Goal: Task Accomplishment & Management: Use online tool/utility

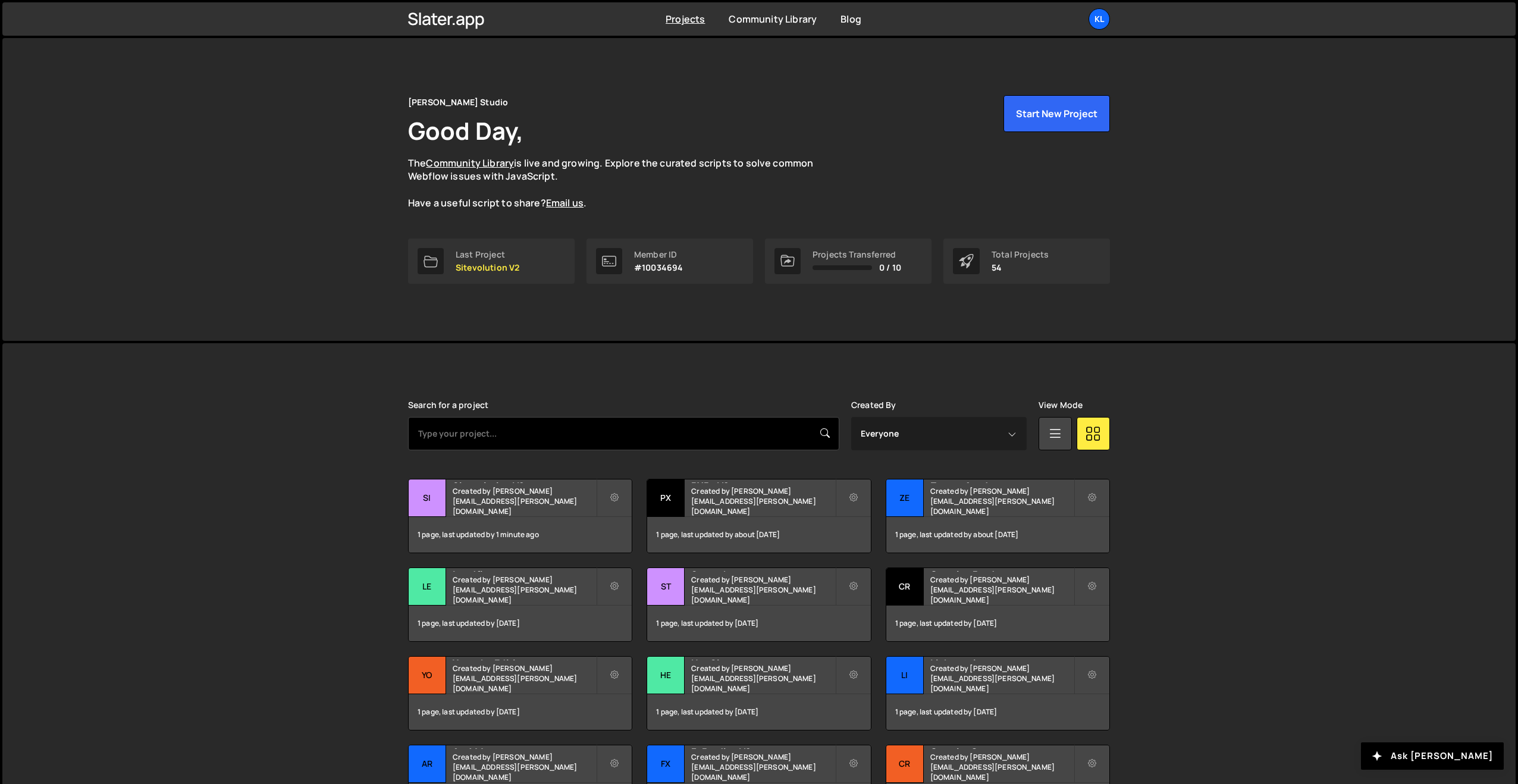
scroll to position [1, 0]
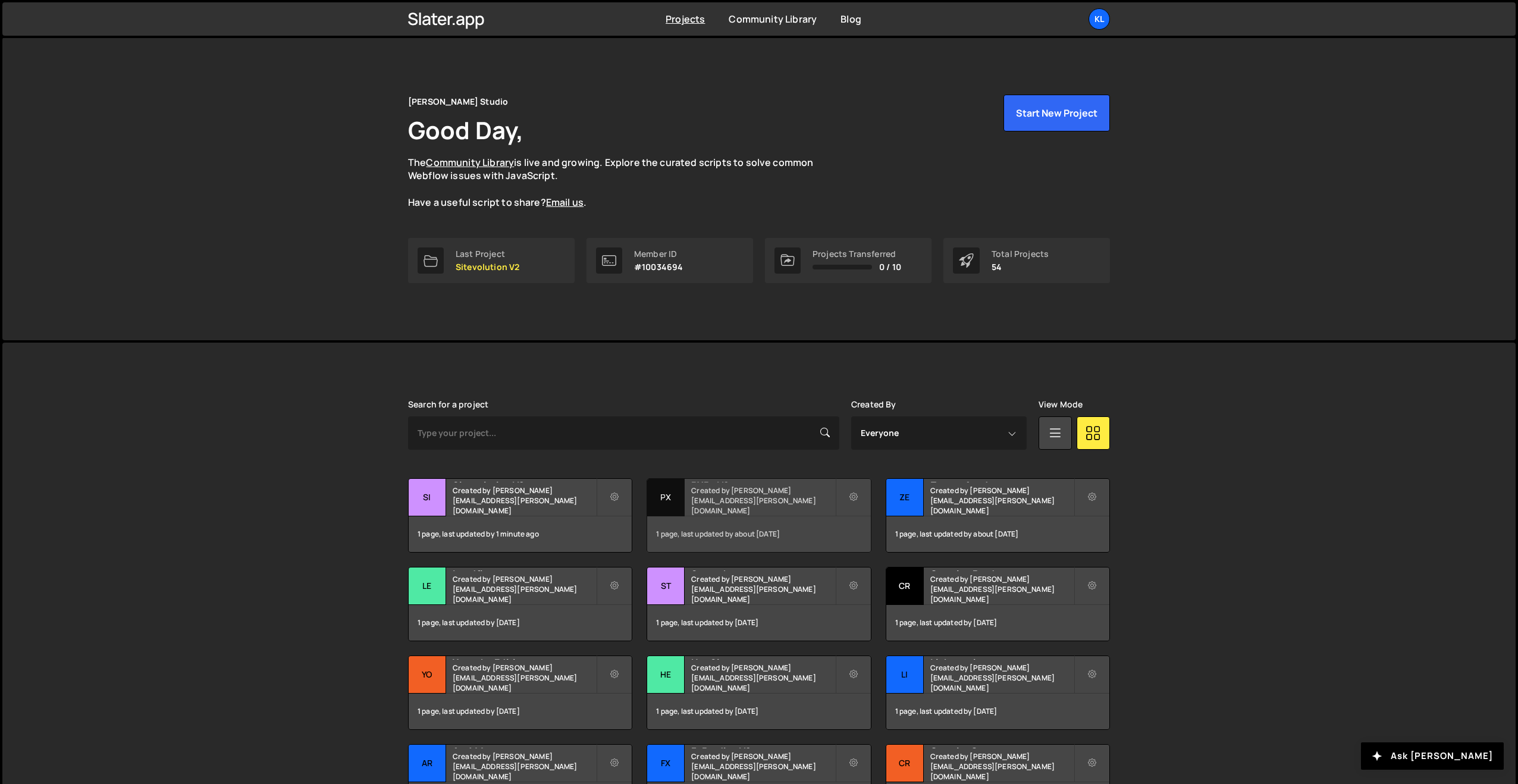
click at [730, 498] on div "PXP - V2 Created by clem.deodat@gmail.com" at bounding box center [758, 497] width 223 height 37
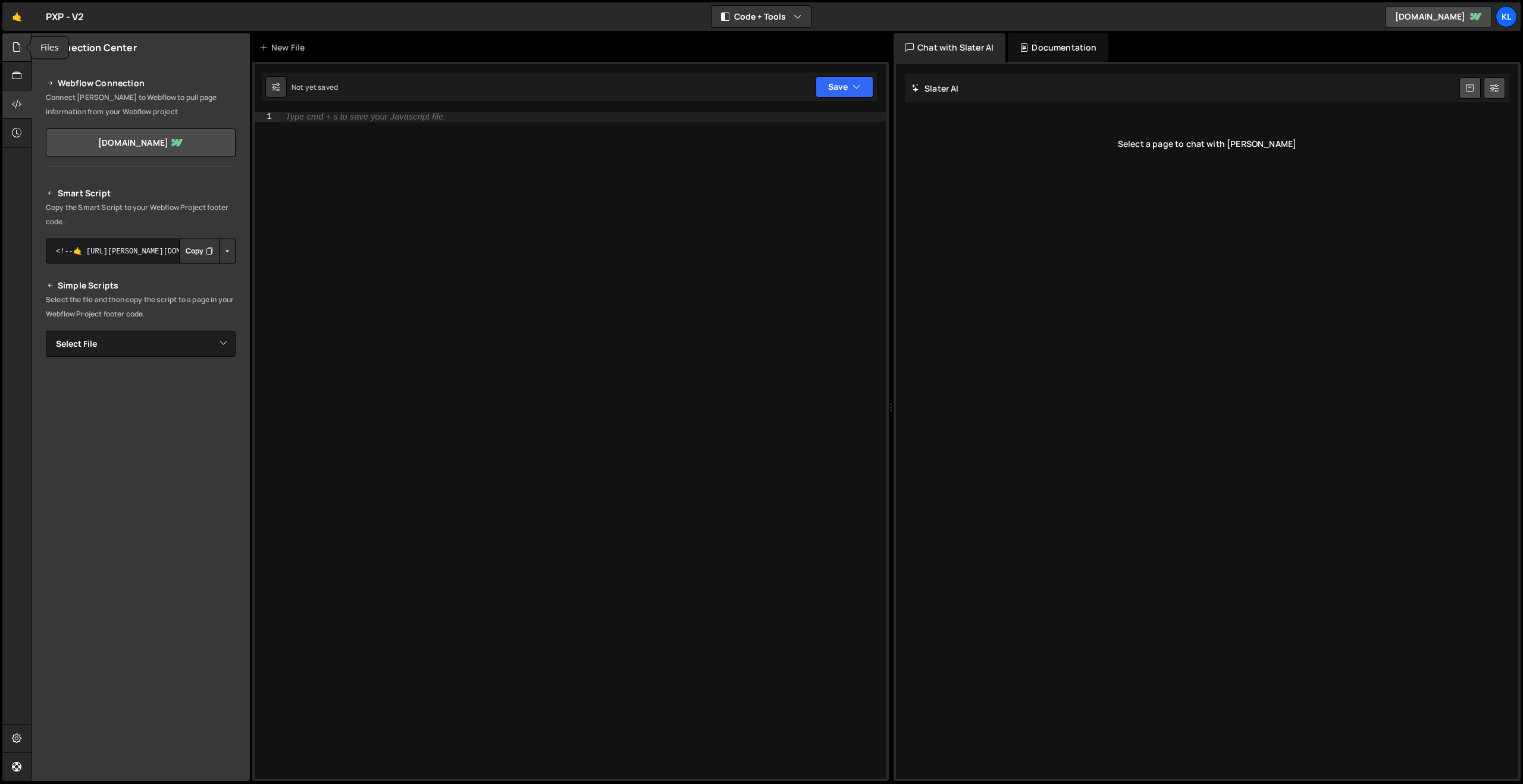
click at [18, 51] on icon at bounding box center [16, 47] width 10 height 13
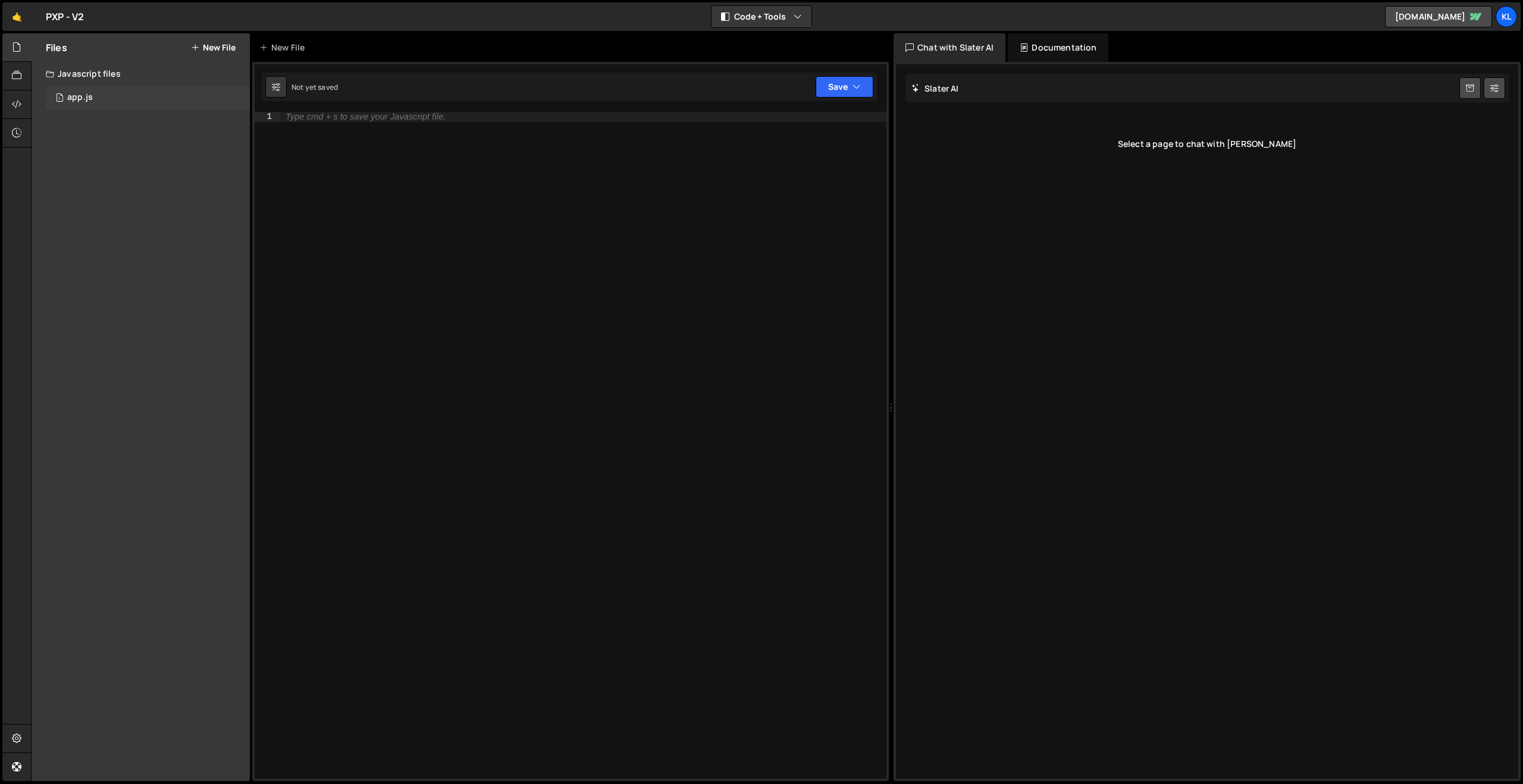
click at [114, 98] on div "1 app.js 0" at bounding box center [148, 98] width 204 height 24
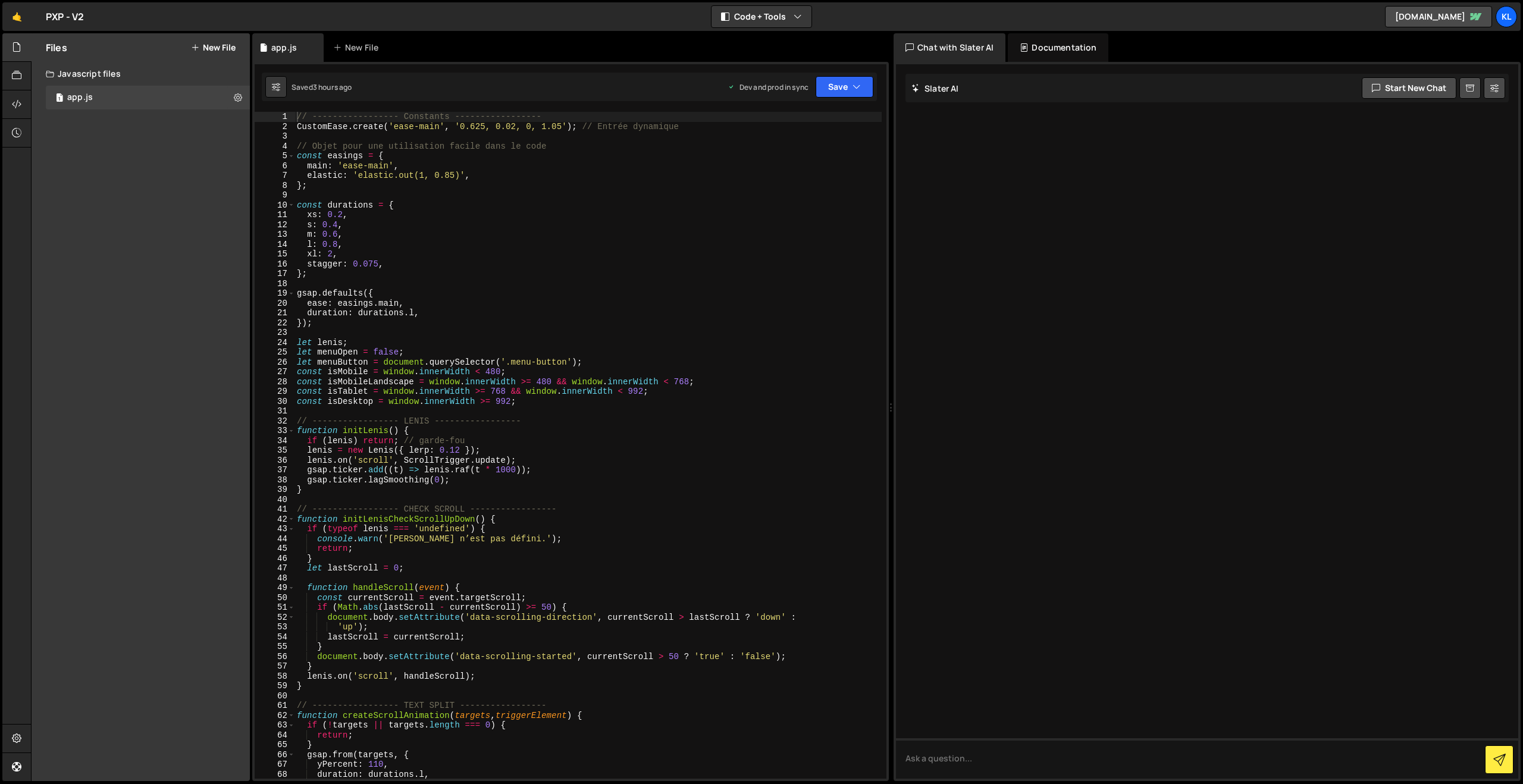
click at [528, 281] on div "// ----------------- Constants ----------------- CustomEase . create ( 'ease-ma…" at bounding box center [588, 455] width 587 height 686
type textarea "}"
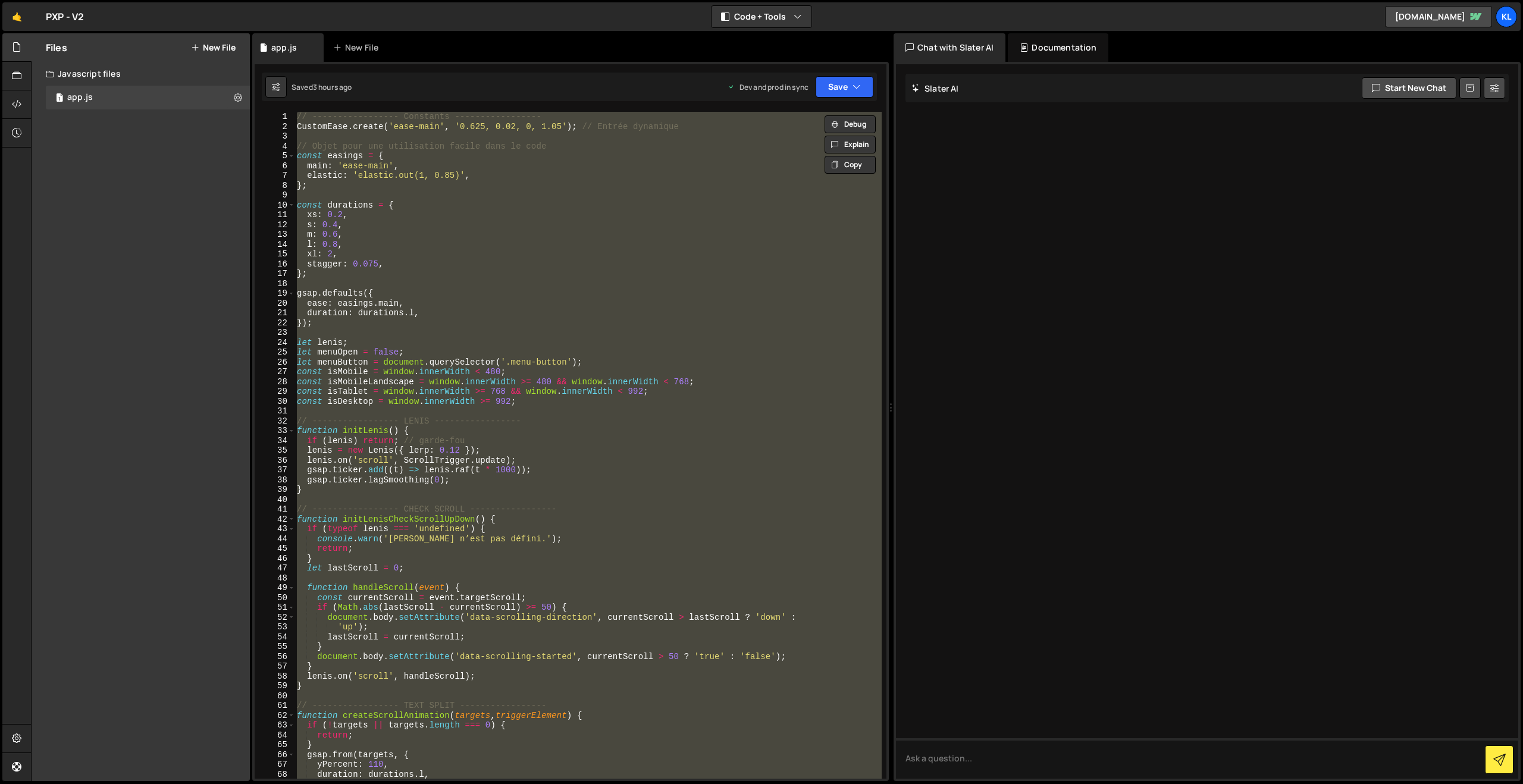
paste textarea
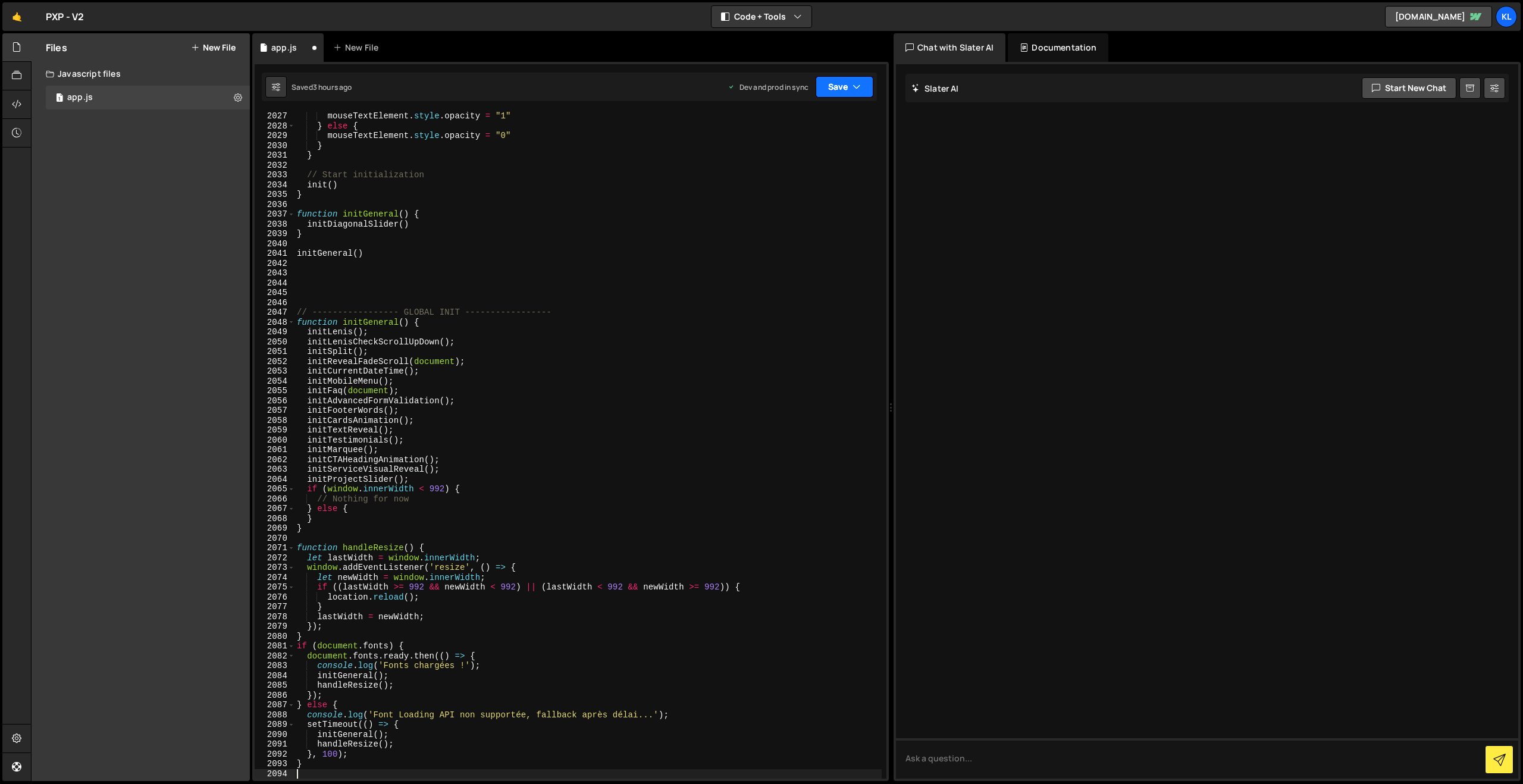
click at [821, 91] on button "Save" at bounding box center [844, 86] width 58 height 21
click at [773, 164] on div "3 hours ago" at bounding box center [783, 168] width 40 height 10
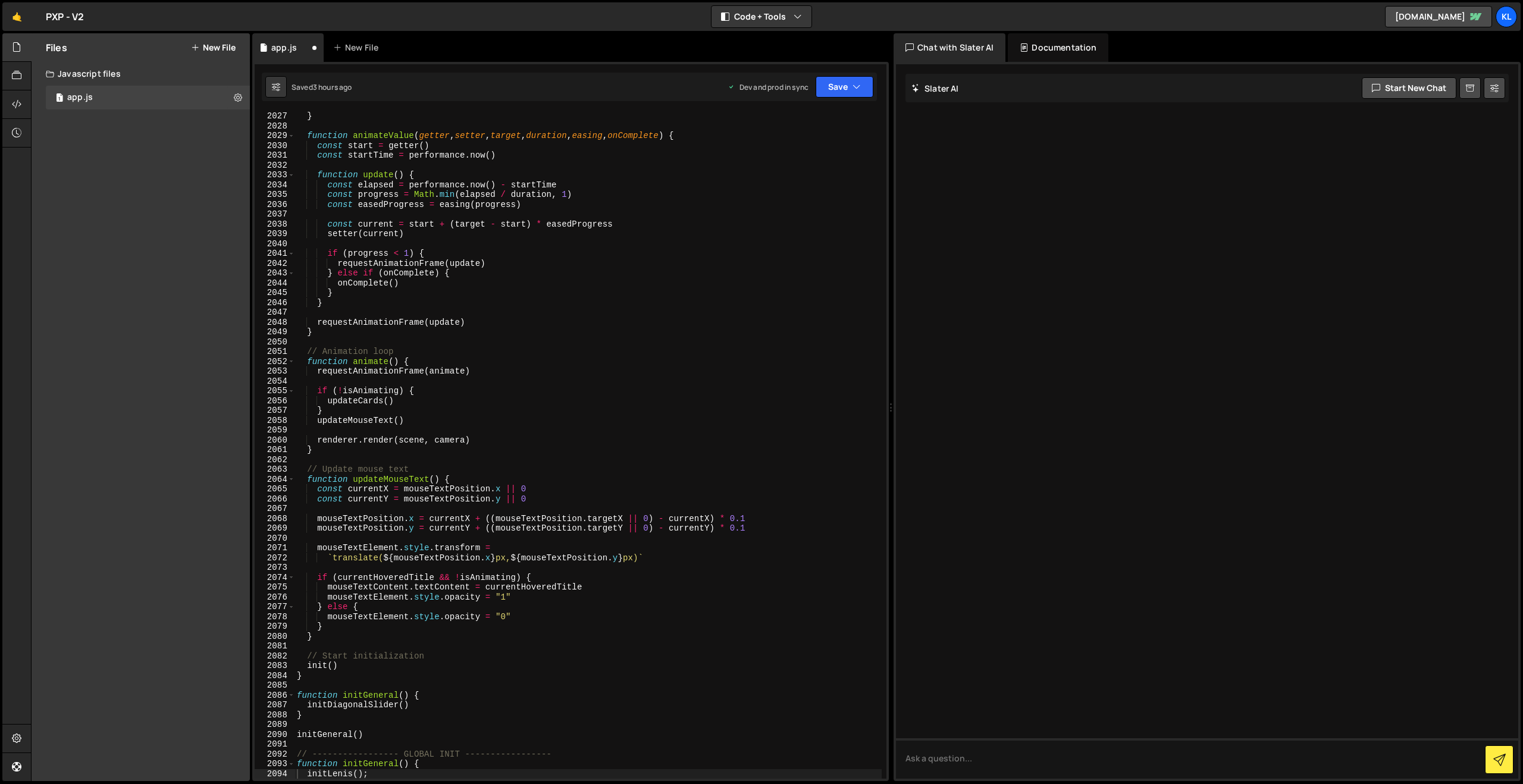
scroll to position [18468, 0]
click at [442, 384] on div "} function animateValue ( getter , setter , target , duration , easing , onComp…" at bounding box center [588, 454] width 587 height 686
type textarea "}"
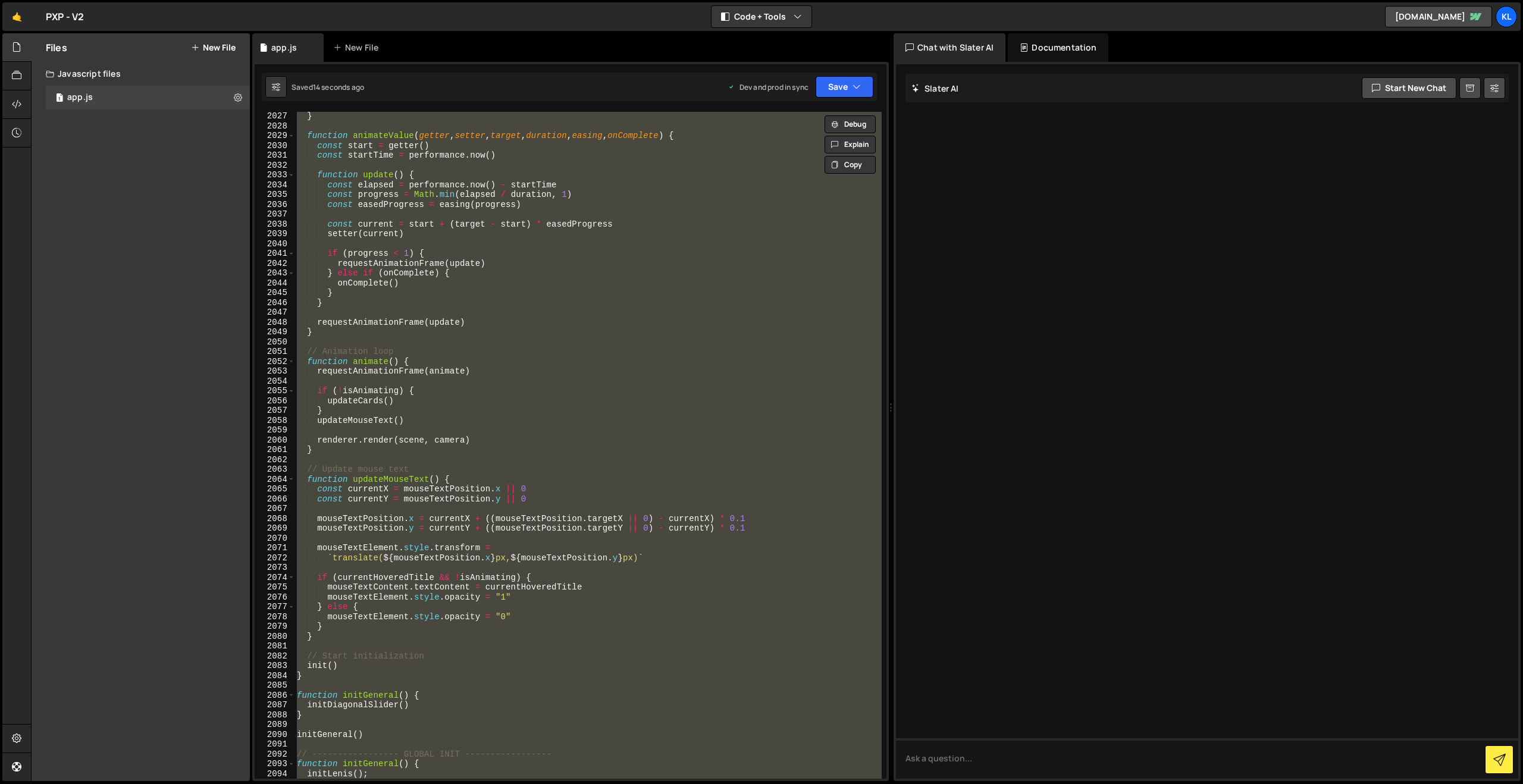
paste textarea
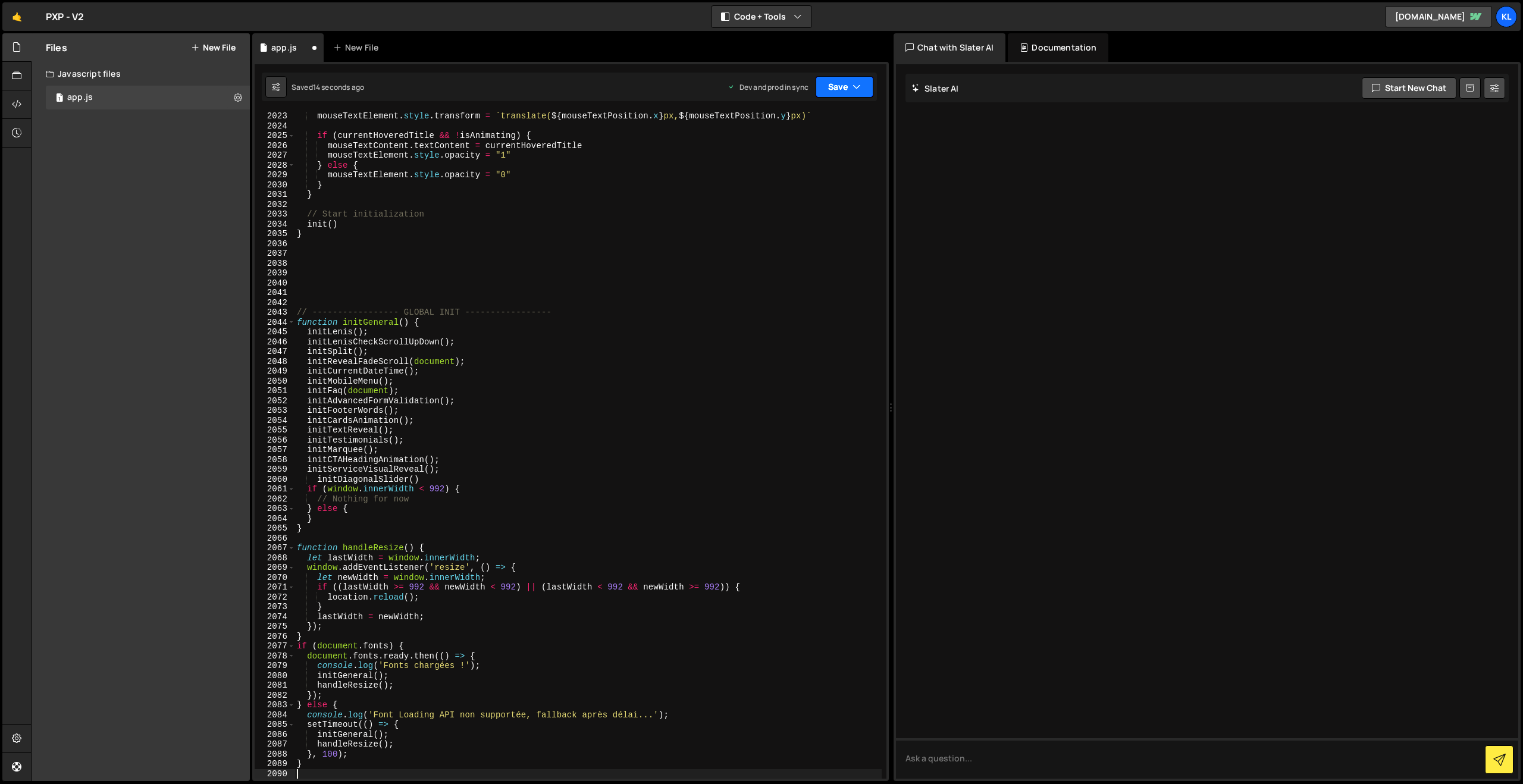
click at [840, 87] on button "Save" at bounding box center [844, 86] width 58 height 21
click at [793, 157] on div "Save to Production S" at bounding box center [804, 155] width 124 height 12
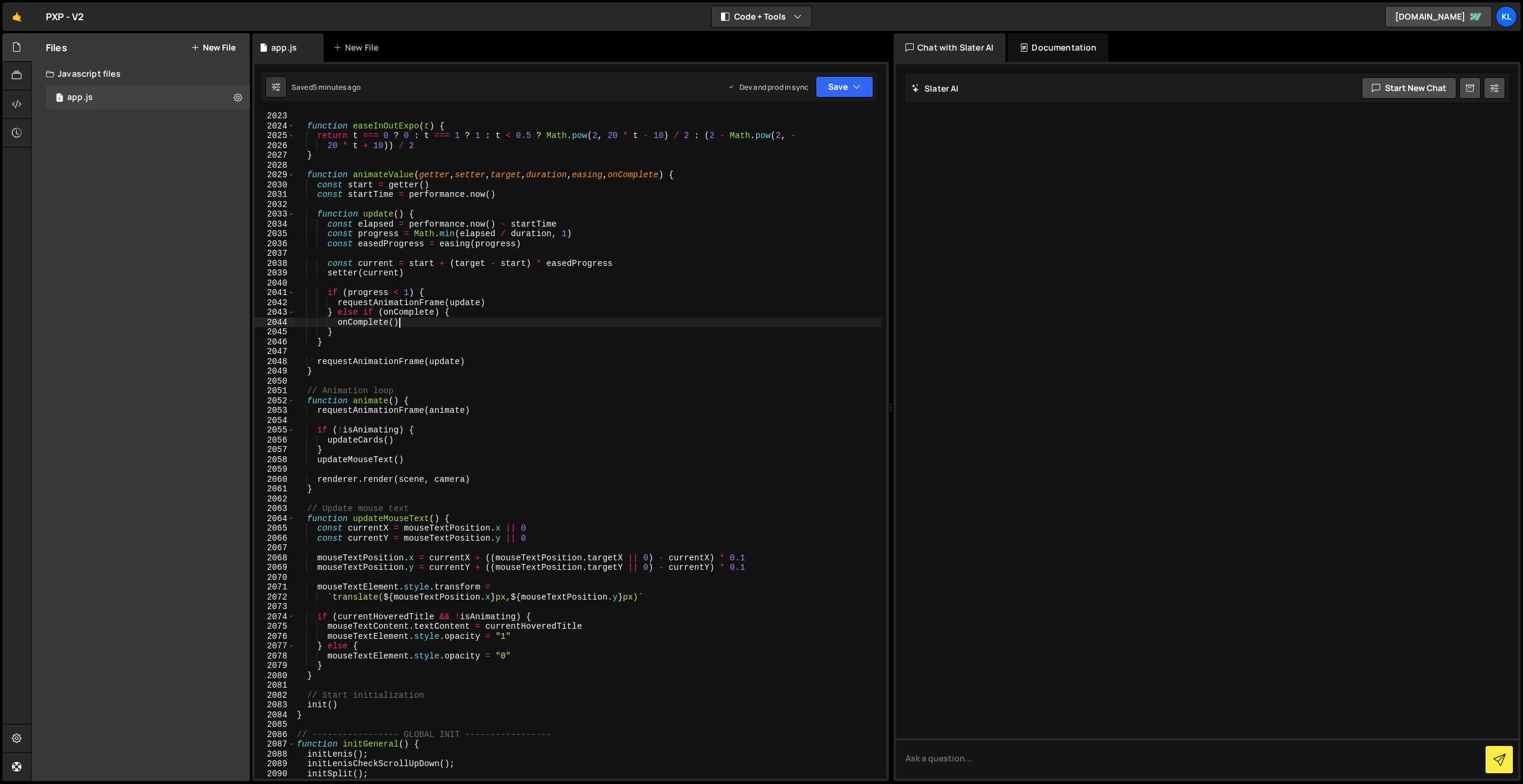
click at [585, 326] on div "function easeInOutExpo ( t ) { return t === 0 ? 0 : t === 1 ? 1 : t < 0.5 ? Mat…" at bounding box center [588, 454] width 587 height 686
type textarea "}"
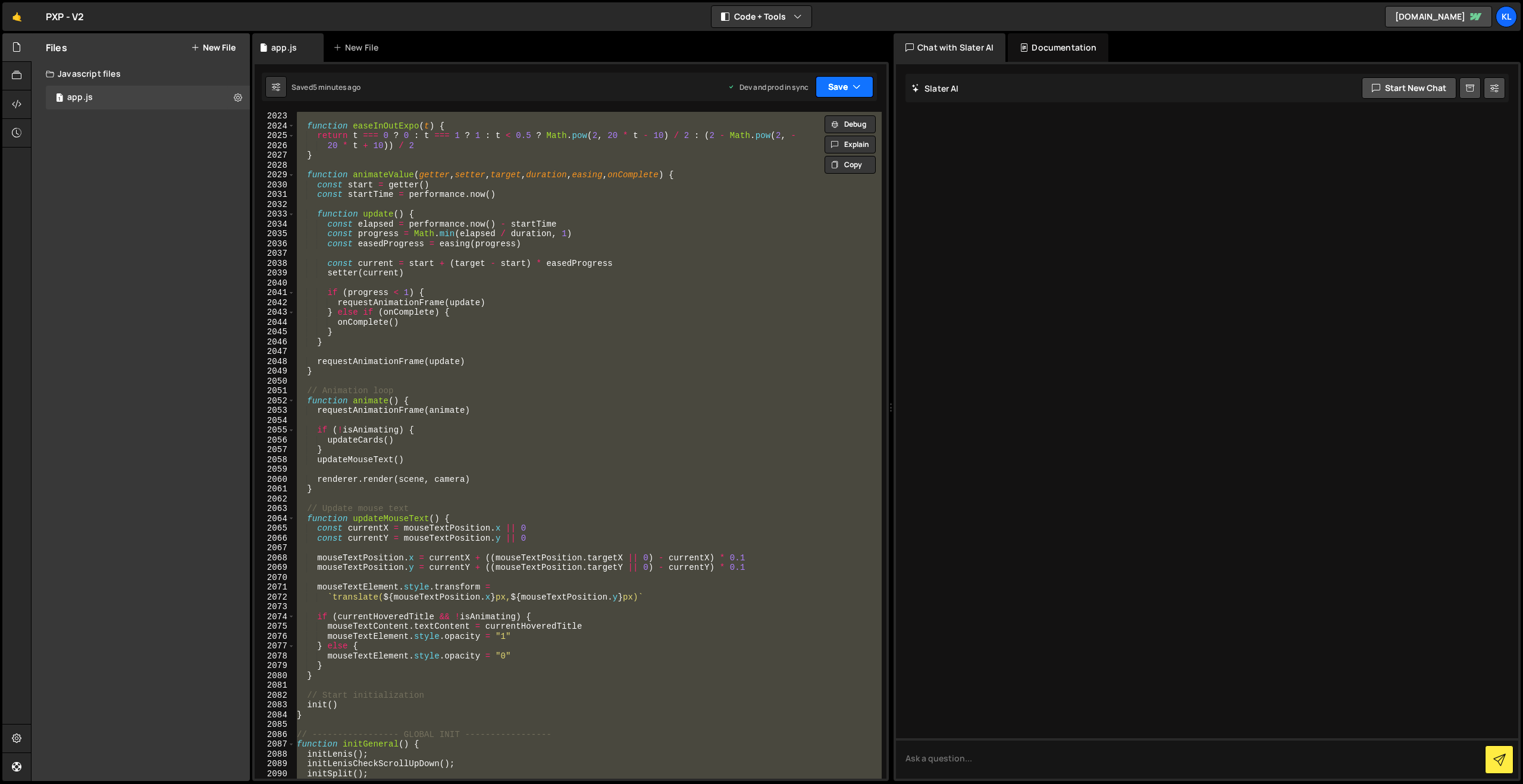
paste textarea
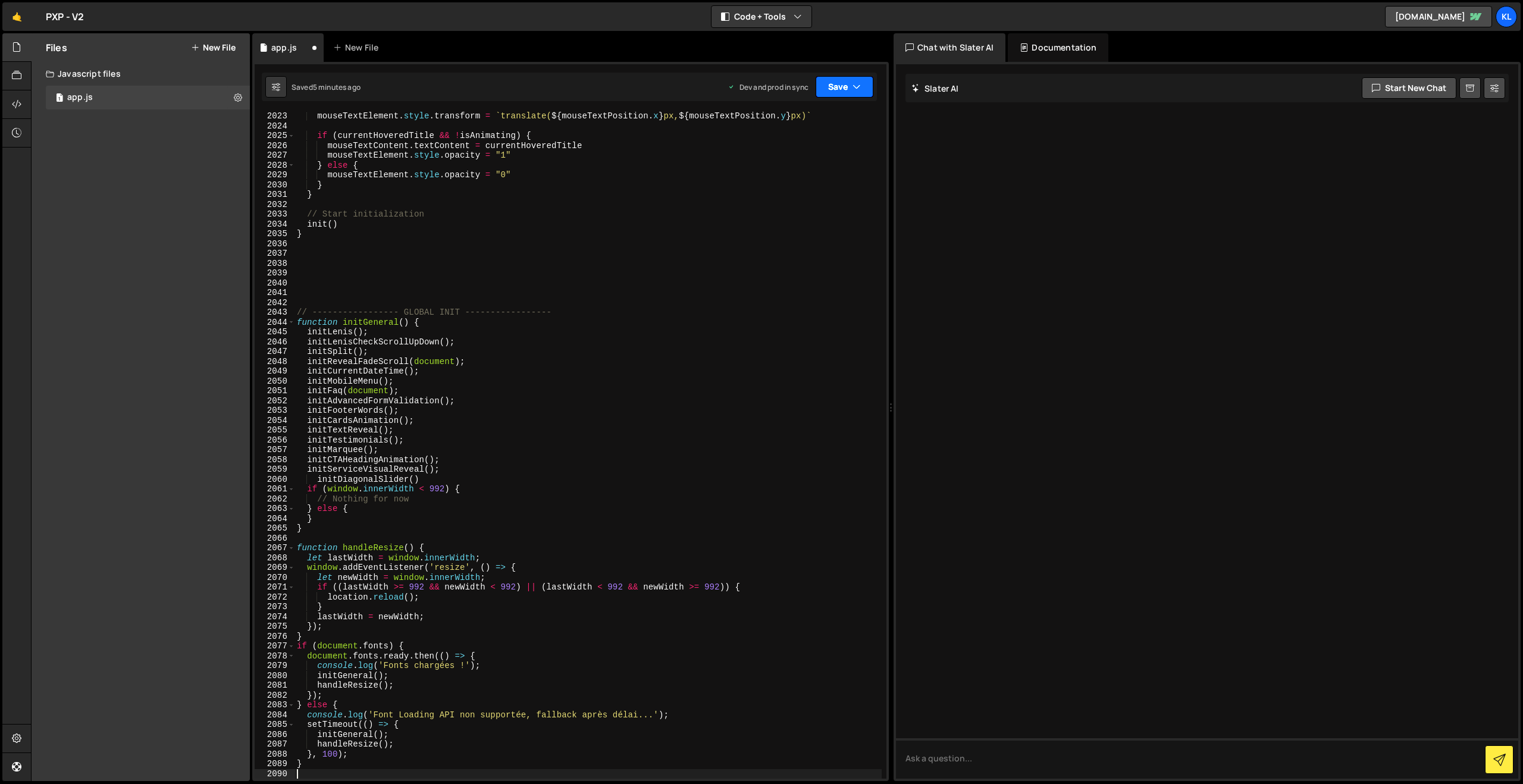
click at [843, 87] on button "Save" at bounding box center [844, 86] width 58 height 21
drag, startPoint x: 782, startPoint y: 170, endPoint x: 557, endPoint y: 33, distance: 263.4
click at [781, 169] on div "5 minutes ago" at bounding box center [786, 168] width 46 height 10
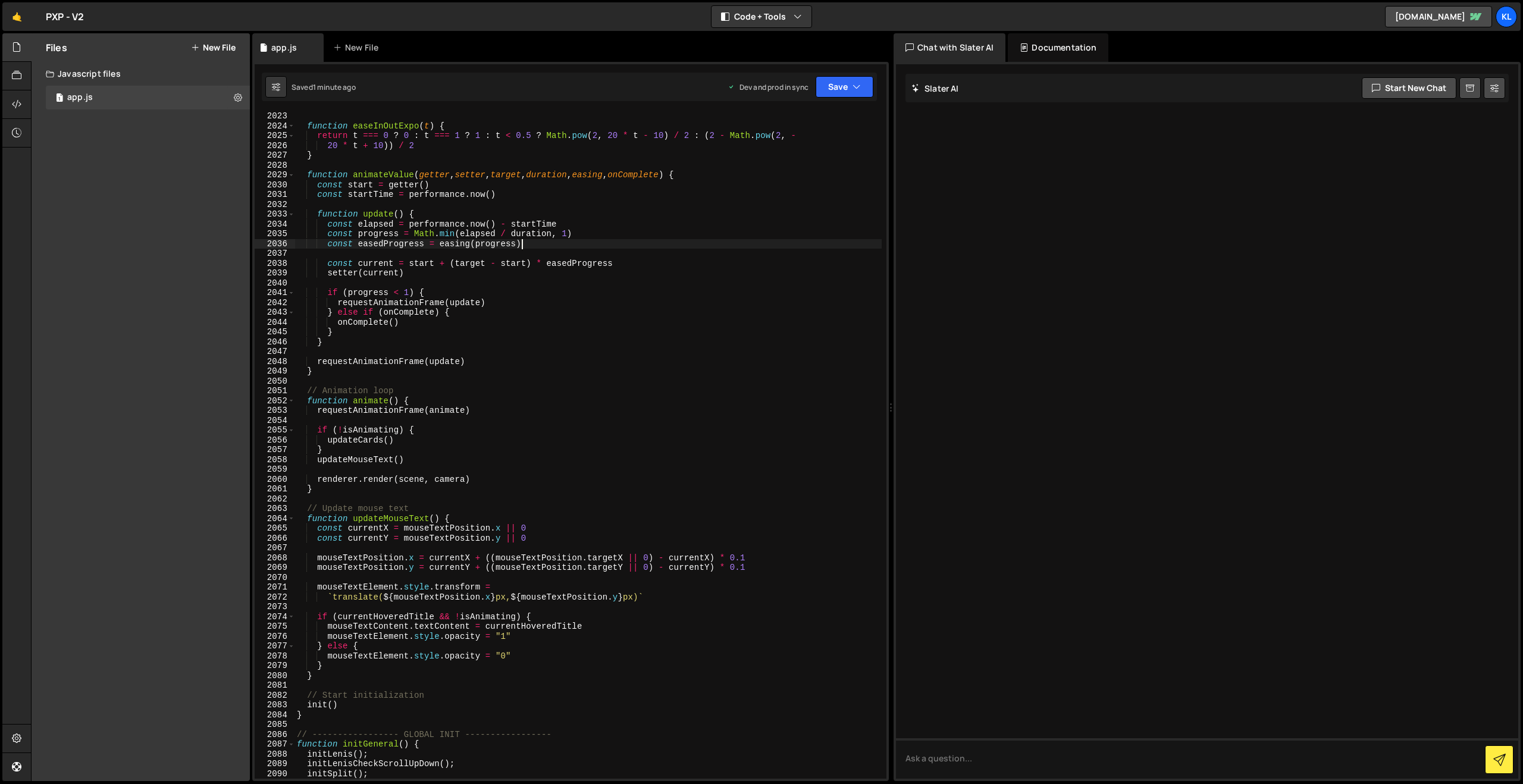
click at [559, 248] on div "function easeInOutExpo ( t ) { return t === 0 ? 0 : t === 1 ? 1 : t < 0.5 ? Mat…" at bounding box center [588, 454] width 587 height 686
type textarea "}"
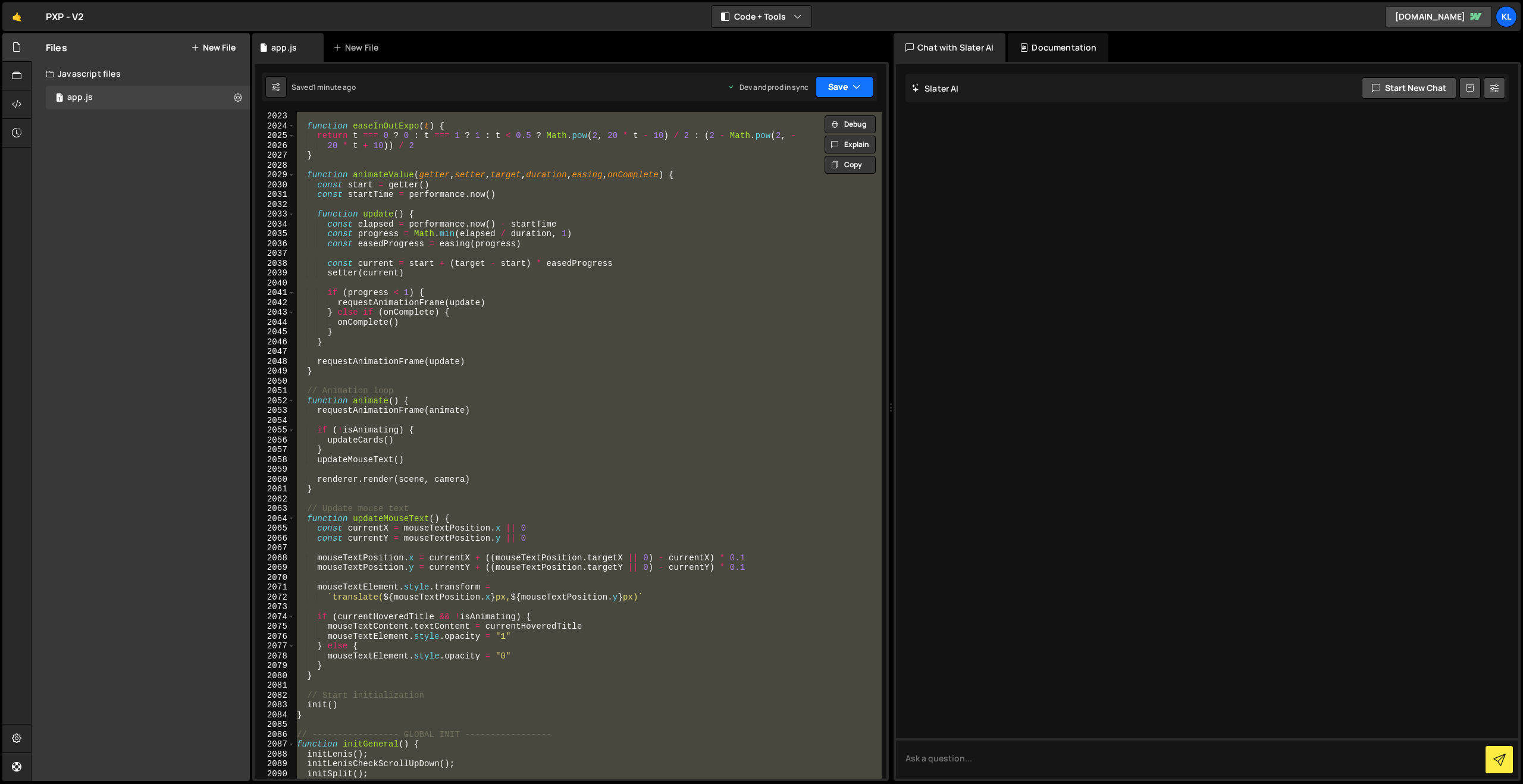
paste textarea
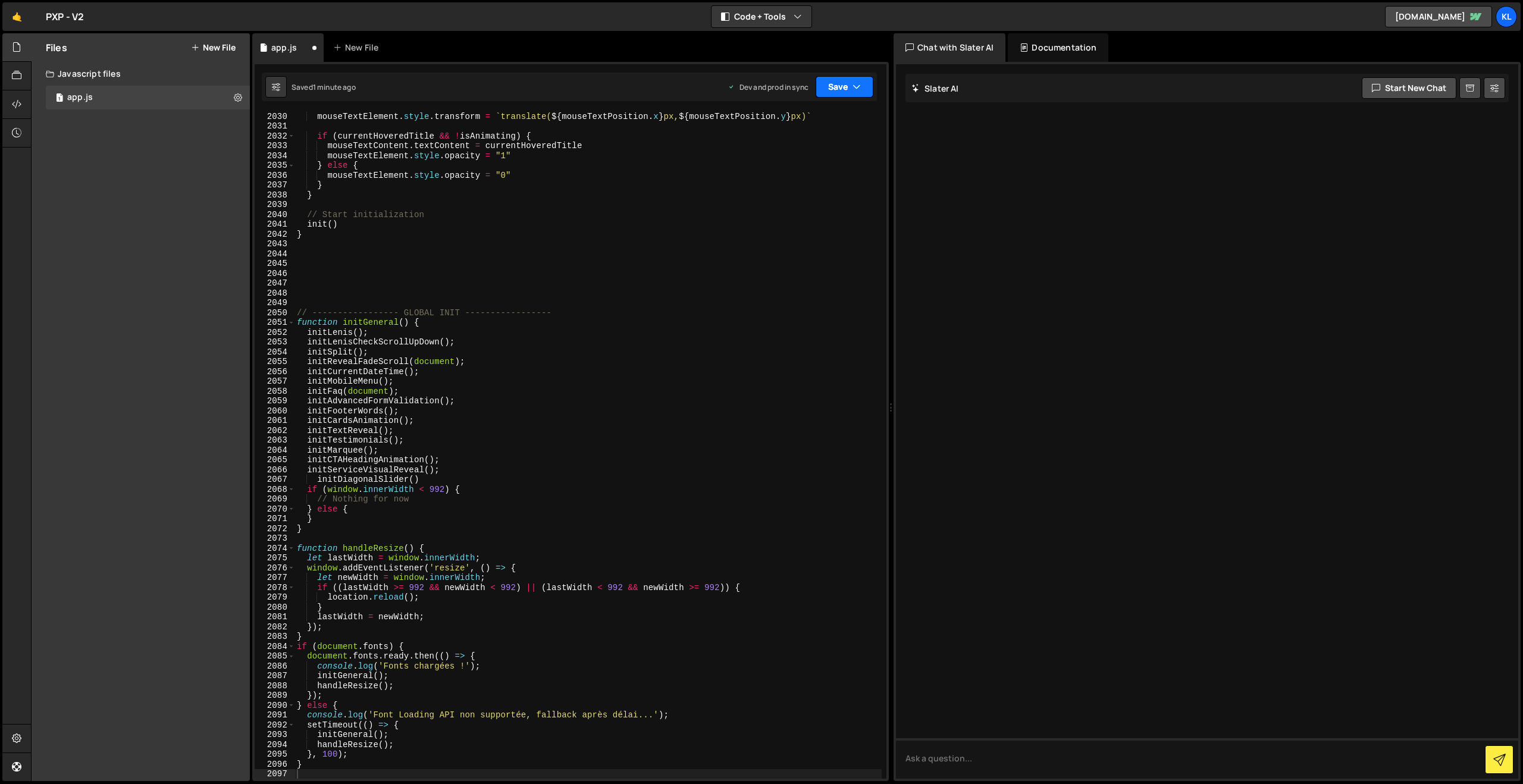
click at [842, 83] on button "Save" at bounding box center [844, 86] width 58 height 21
click at [778, 161] on div "Saved 1 minute ago" at bounding box center [804, 168] width 124 height 14
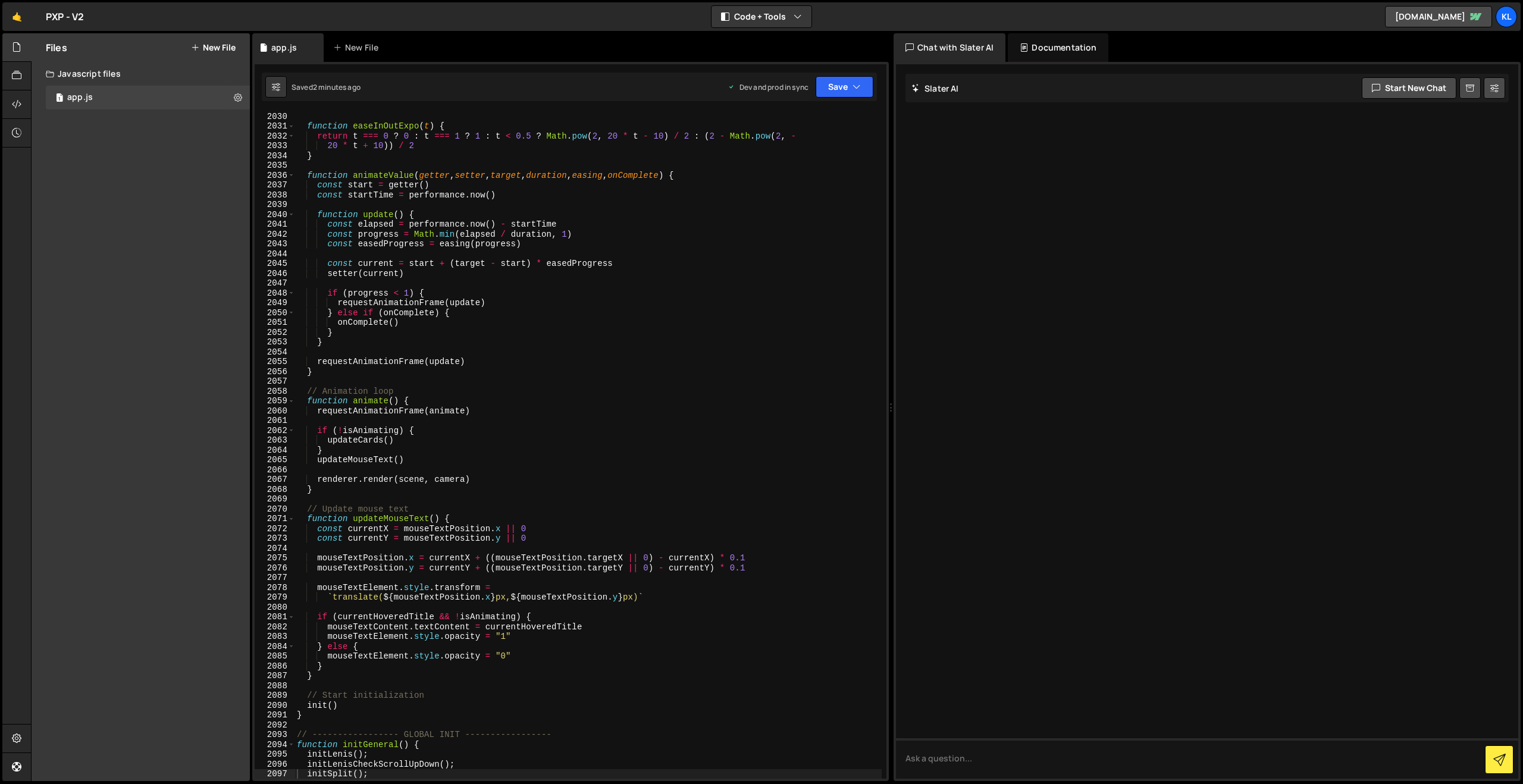
click at [346, 201] on div "function easeInOutExpo ( t ) { return t === 0 ? 0 : t === 1 ? 1 : t < 0.5 ? Mat…" at bounding box center [588, 454] width 587 height 686
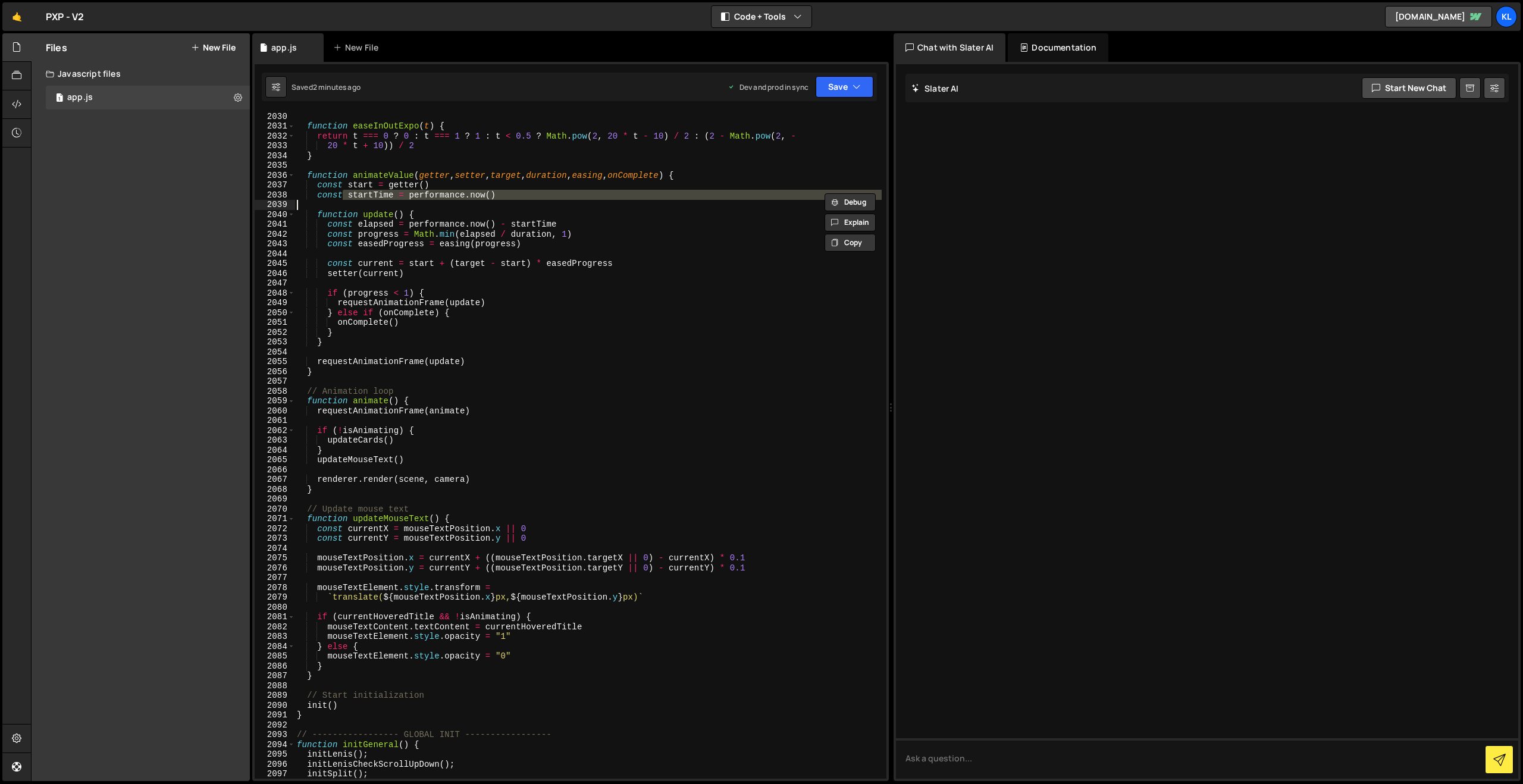
type textarea "}"
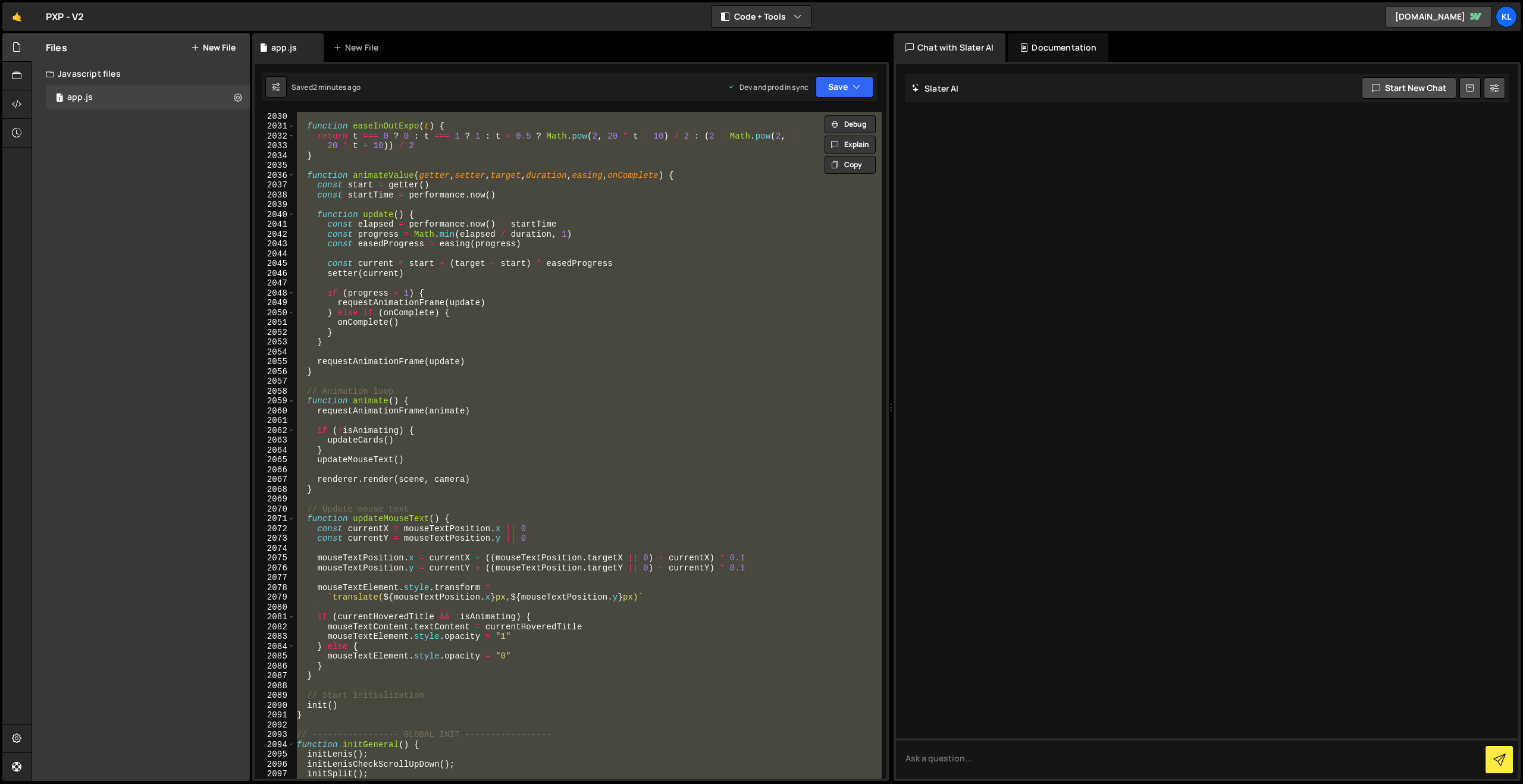
paste textarea
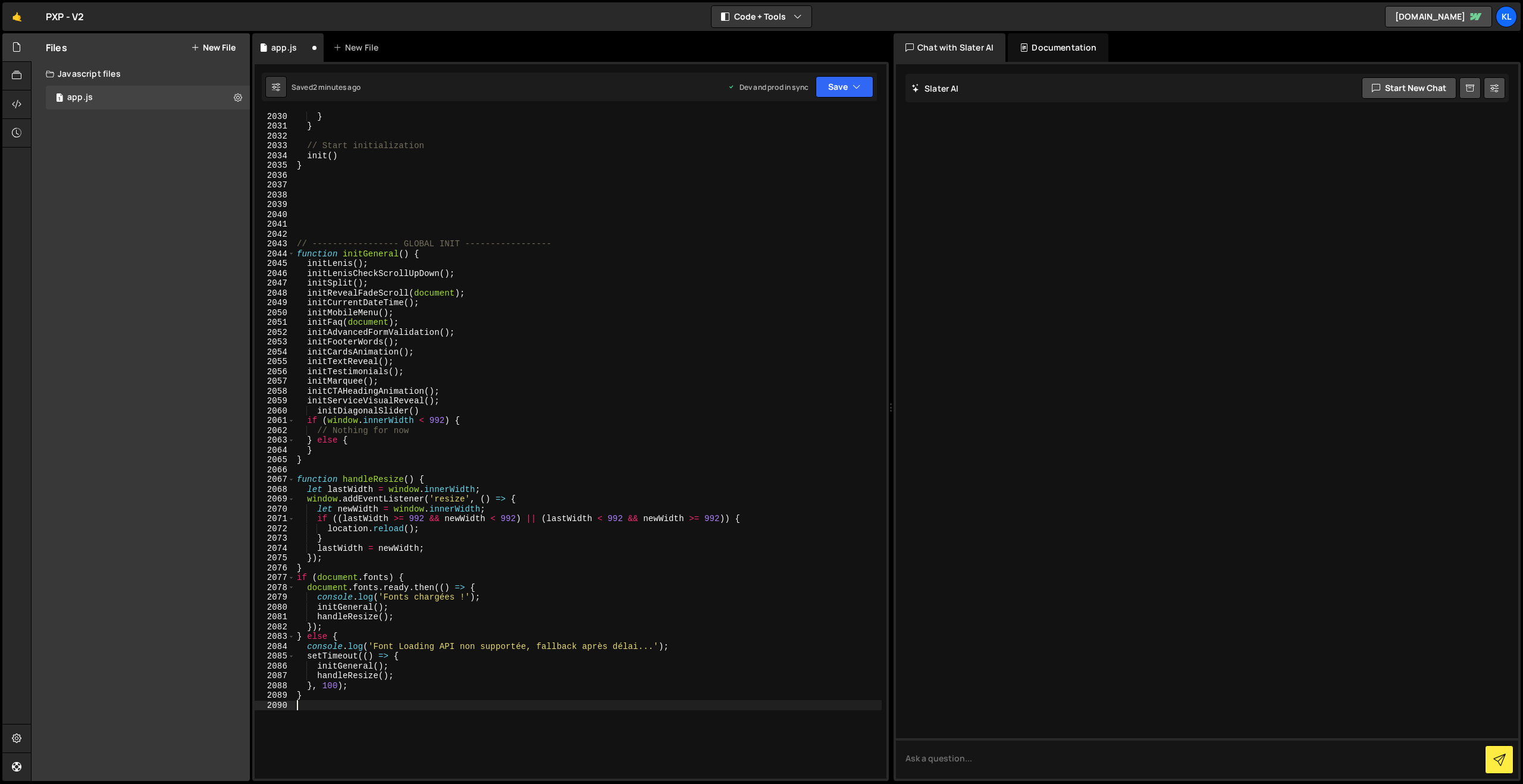
scroll to position [18823, 0]
click at [812, 85] on div "Dev and prod in sync Upgrade to Edit Save Save to Staging S Saved 2 minutes ago…" at bounding box center [801, 86] width 146 height 21
drag, startPoint x: 829, startPoint y: 83, endPoint x: 828, endPoint y: 90, distance: 7.1
click at [829, 83] on button "Save" at bounding box center [844, 86] width 58 height 21
click at [788, 163] on div "2 minutes ago" at bounding box center [786, 168] width 46 height 10
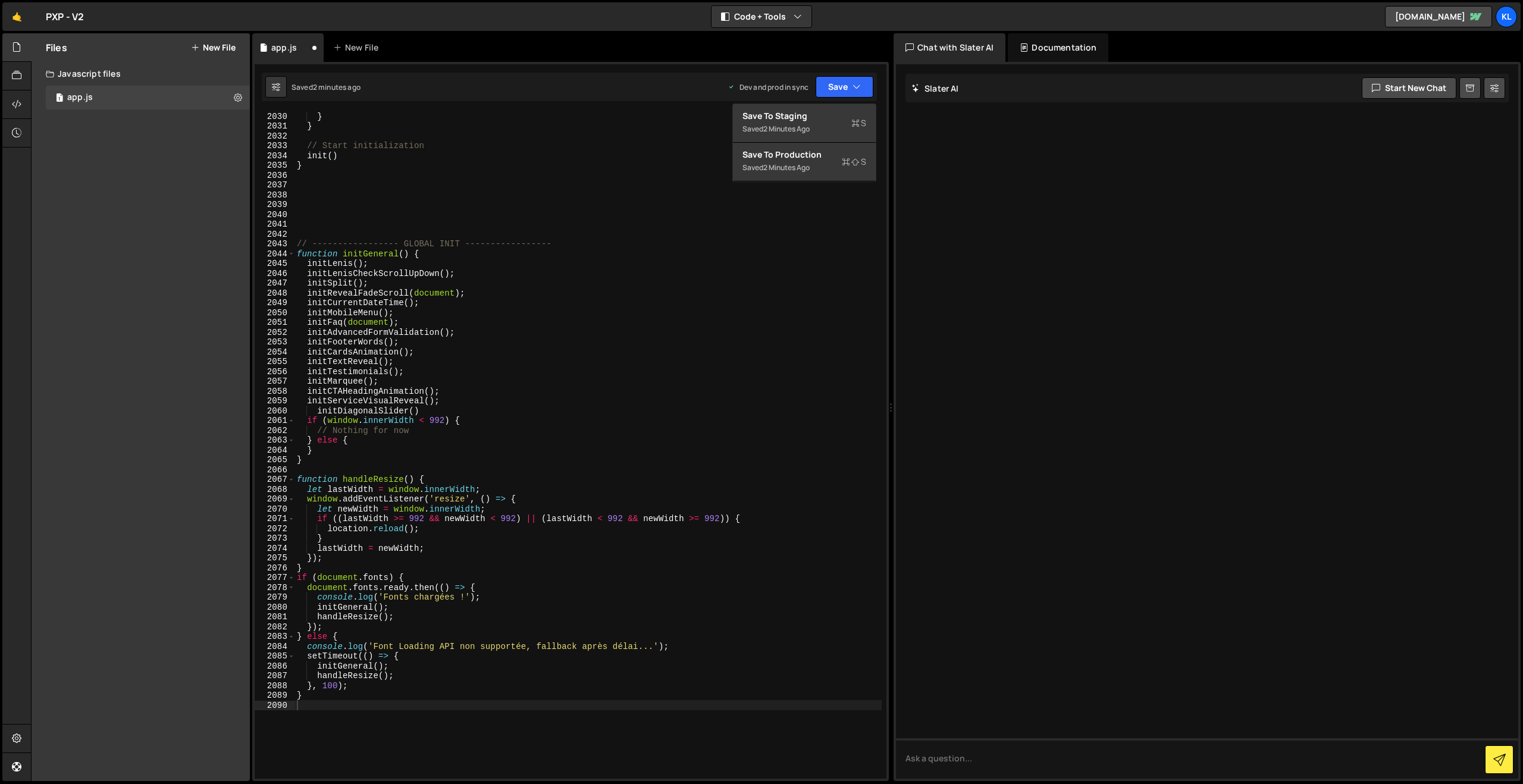
scroll to position [18548, 0]
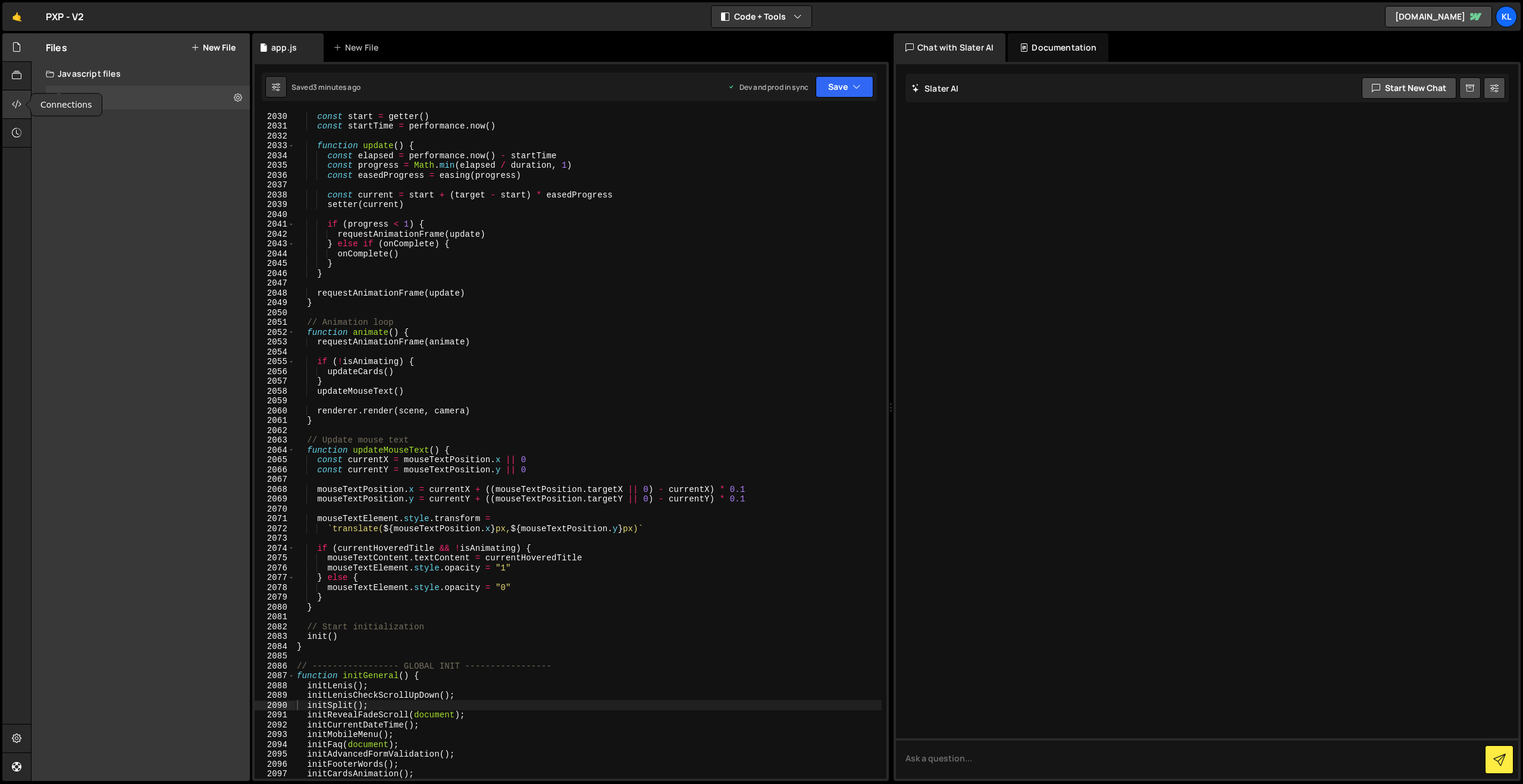
click at [15, 101] on icon at bounding box center [16, 104] width 10 height 13
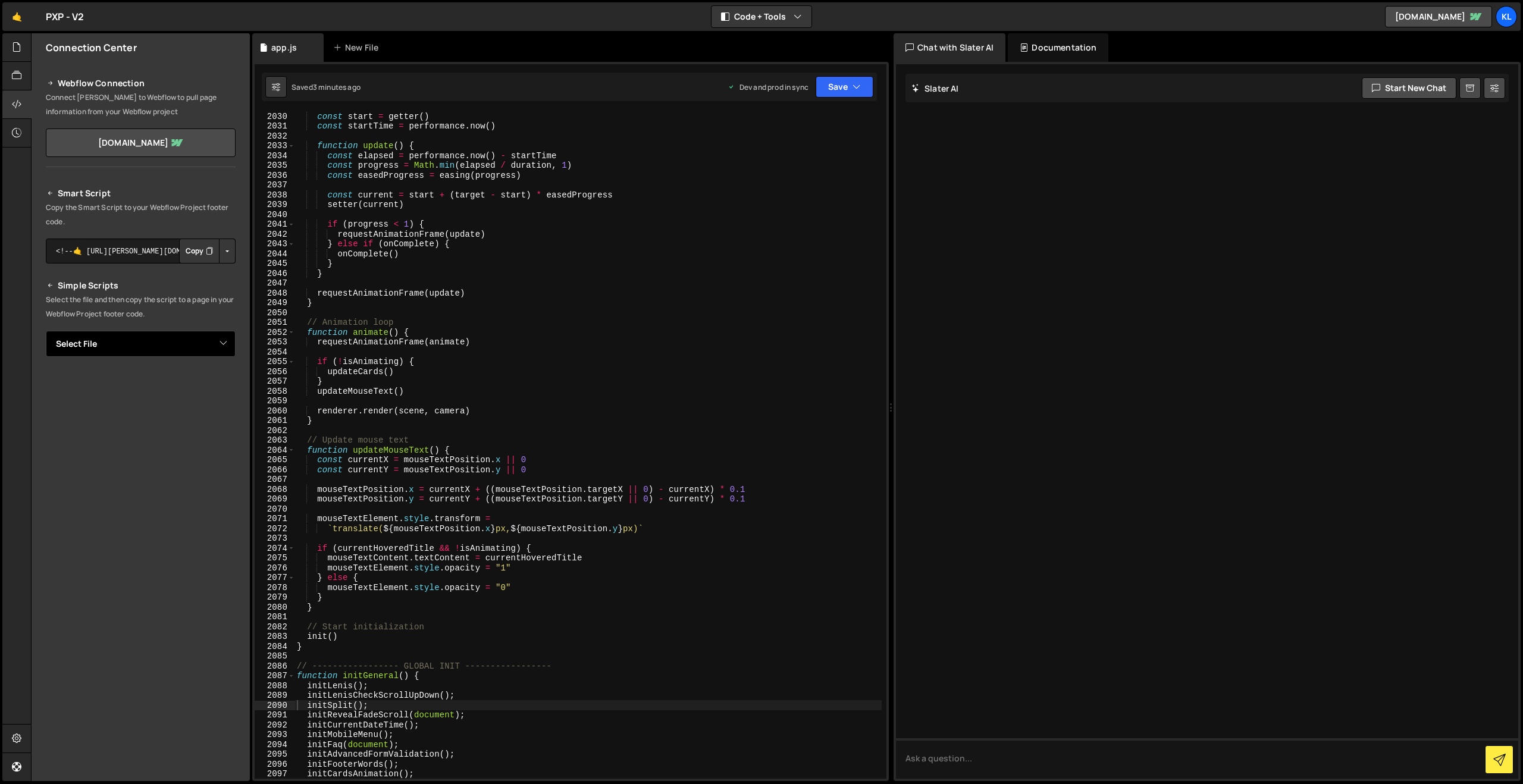
click at [135, 349] on select "Select File app.js" at bounding box center [140, 344] width 190 height 26
select select "45754"
click at [46, 331] on select "Select File app.js" at bounding box center [140, 344] width 190 height 26
click at [192, 381] on button "Copy" at bounding box center [199, 384] width 40 height 25
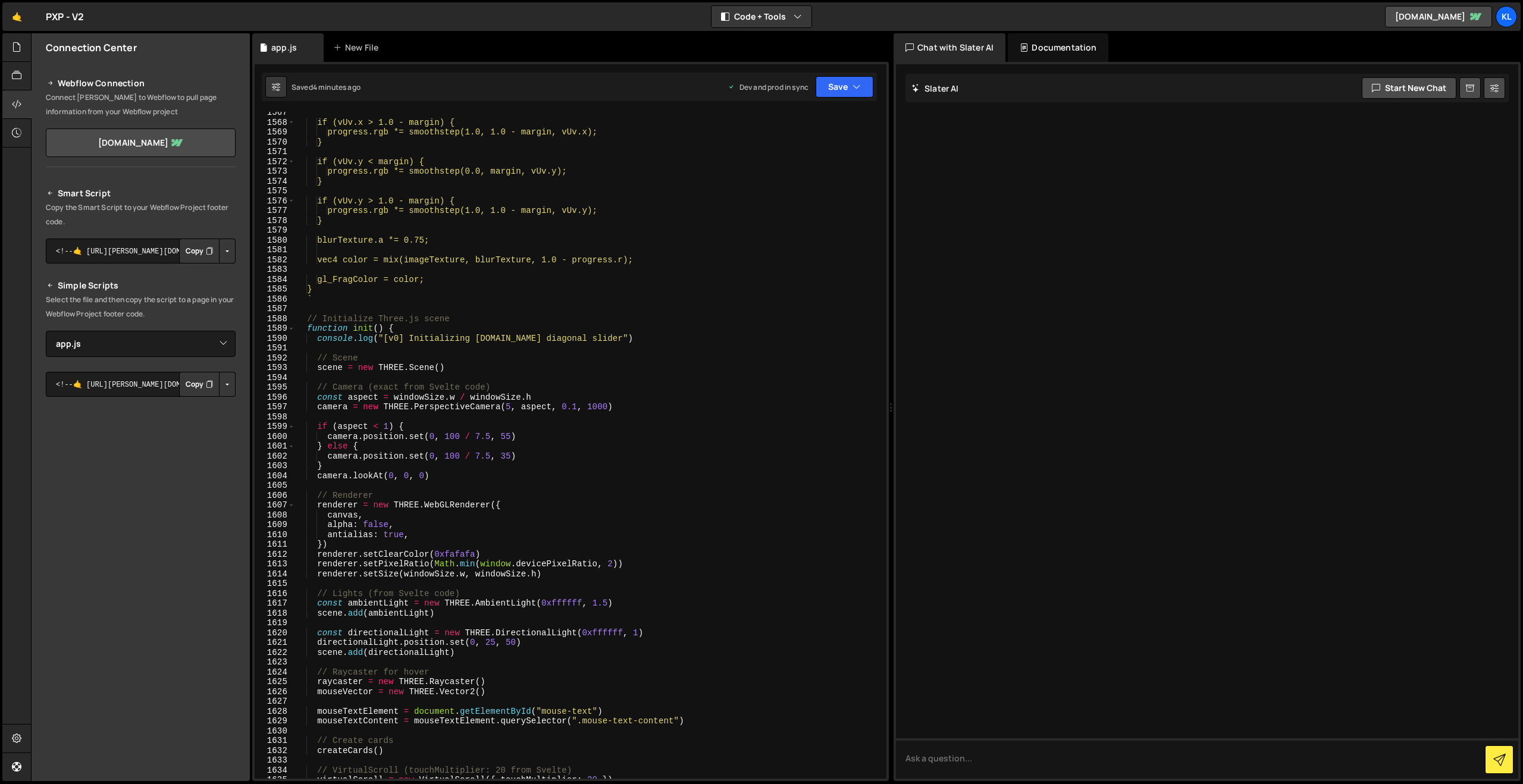
scroll to position [14243, 0]
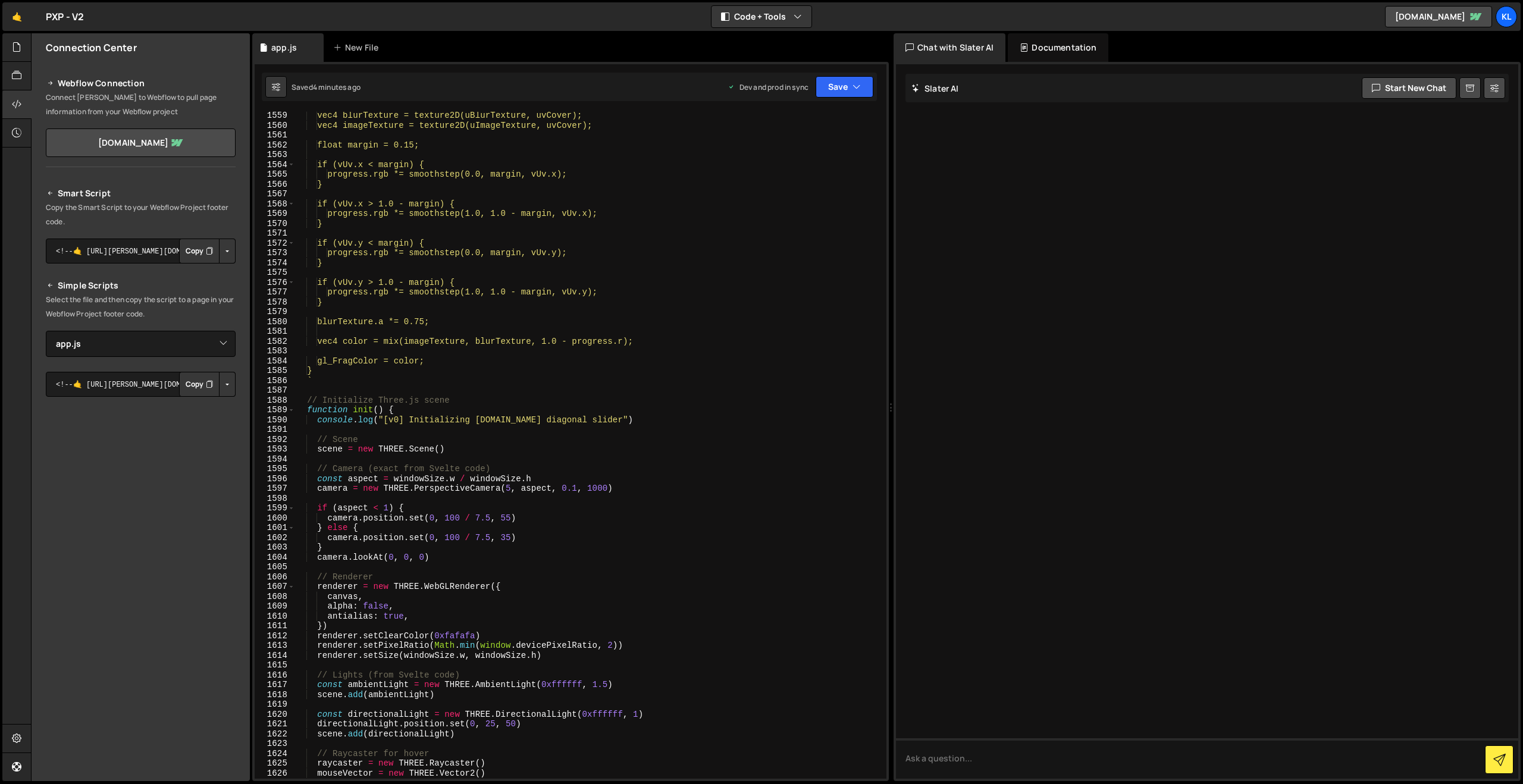
click at [546, 449] on div "vec4 blurTexture = texture2D(uBlurTexture, uvCover); vec4 imageTexture = textur…" at bounding box center [588, 454] width 587 height 686
drag, startPoint x: 533, startPoint y: 445, endPoint x: 297, endPoint y: 447, distance: 236.0
click at [297, 447] on div "vec4 blurTexture = texture2D(uBlurTexture, uvCover); vec4 imageTexture = textur…" at bounding box center [588, 454] width 587 height 686
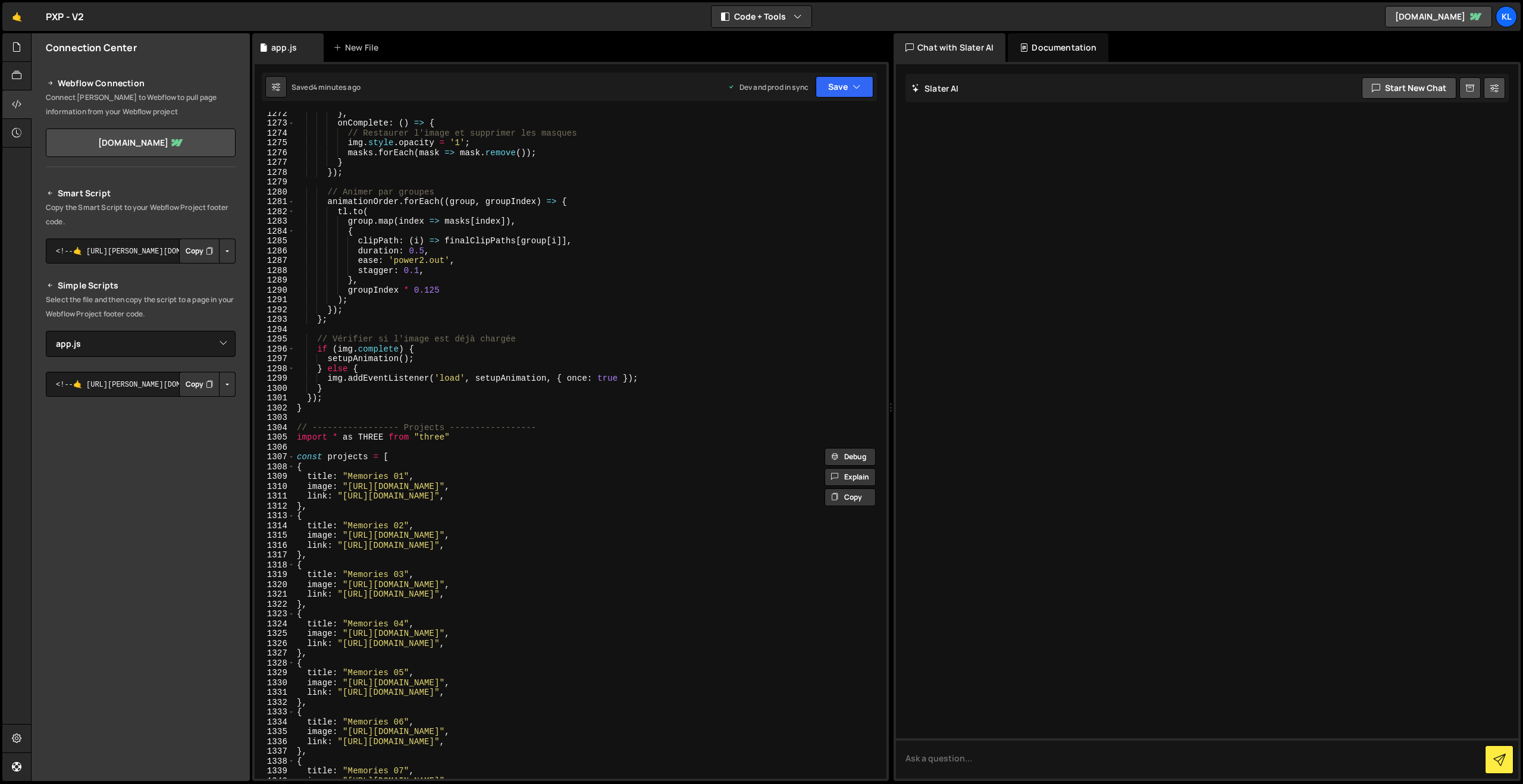
scroll to position [11615, 0]
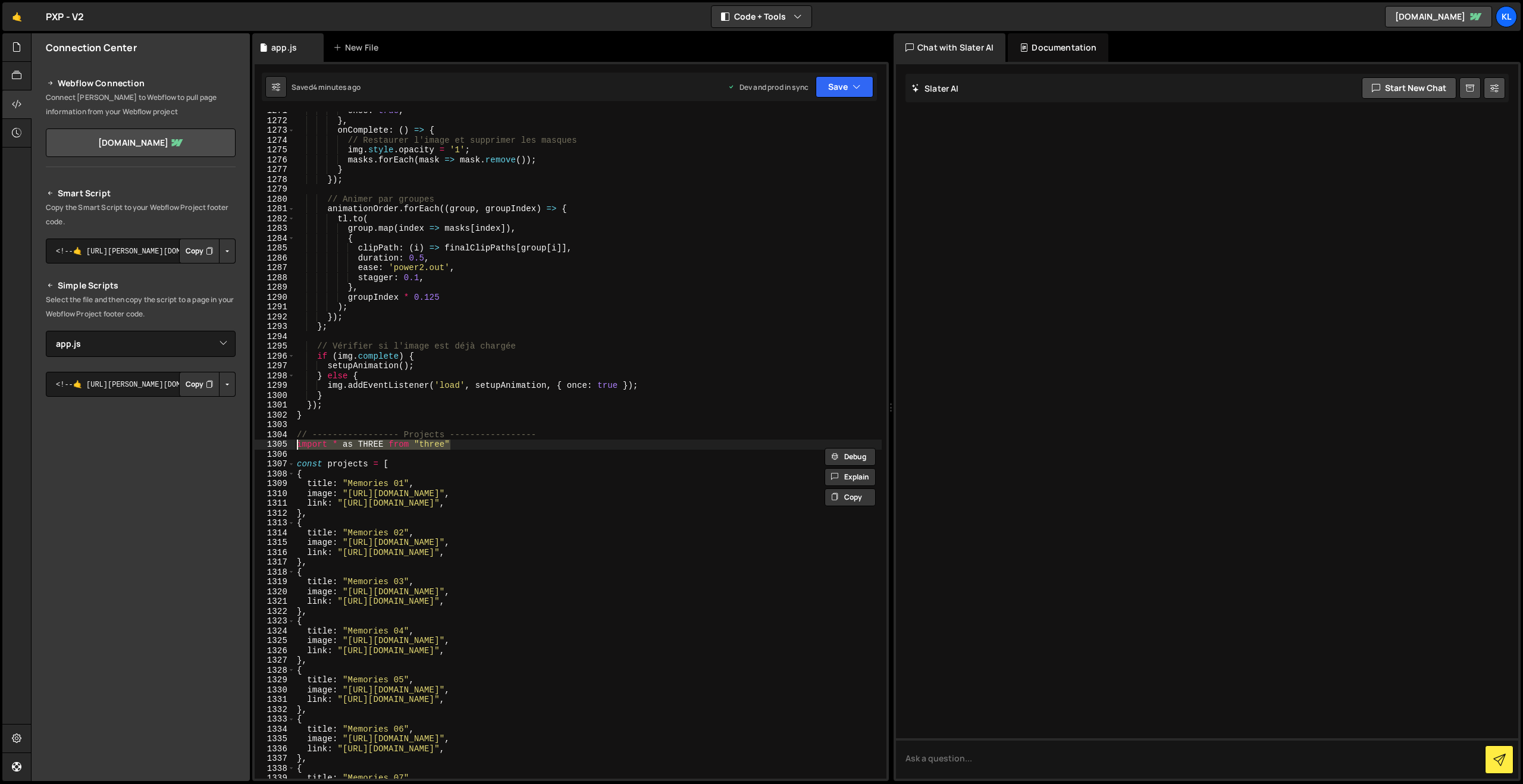
drag, startPoint x: 458, startPoint y: 446, endPoint x: 274, endPoint y: 443, distance: 184.0
click at [274, 443] on div "scene = new THREE.Scene() 1271 1272 1273 1274 1275 1276 1277 1278 1279 1280 128…" at bounding box center [571, 445] width 632 height 667
type textarea "import * as THREE from "three""
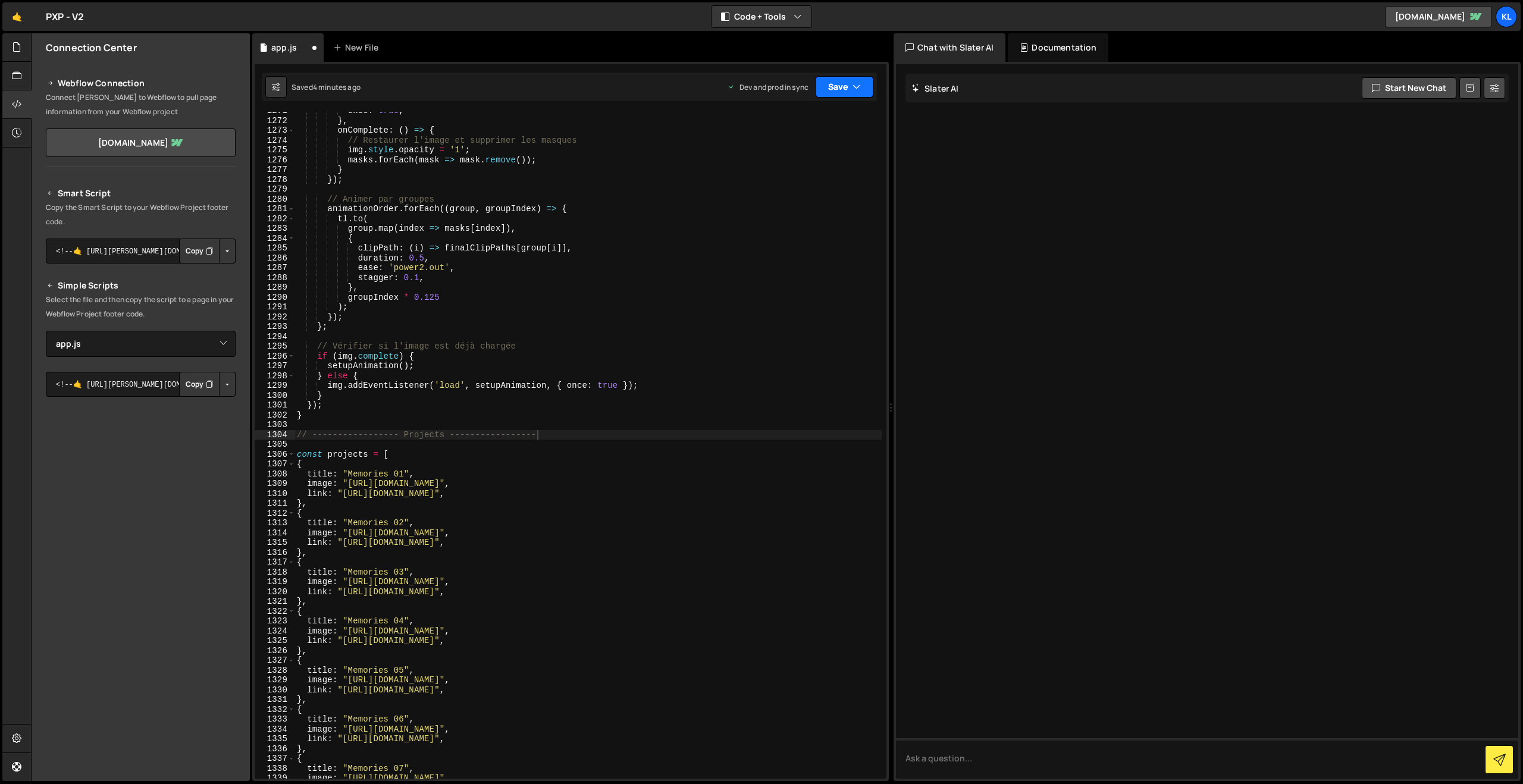
click at [832, 88] on button "Save" at bounding box center [844, 86] width 58 height 21
drag, startPoint x: 789, startPoint y: 172, endPoint x: 570, endPoint y: 111, distance: 227.3
click at [785, 170] on div "Saved 4 minutes ago" at bounding box center [804, 168] width 124 height 14
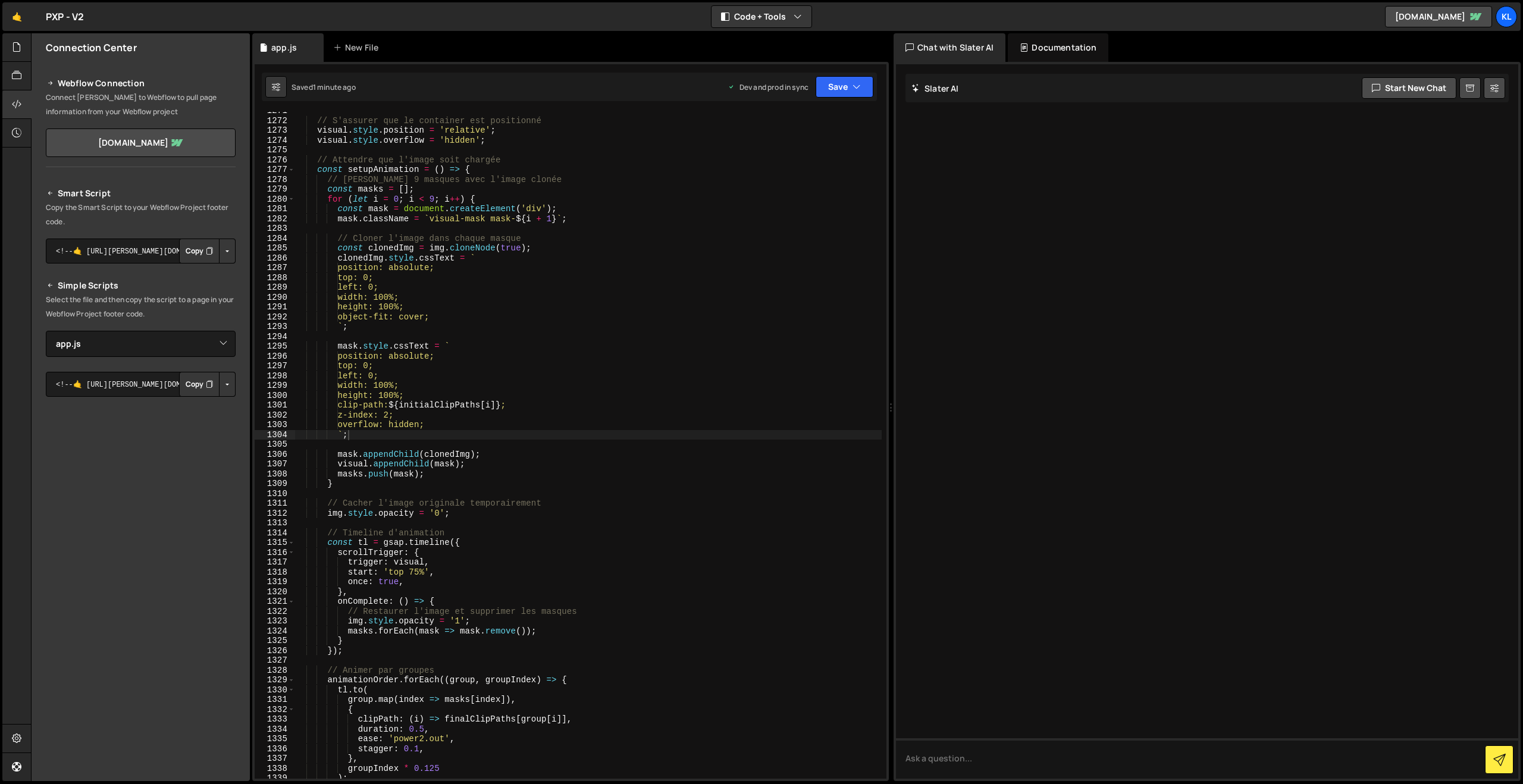
click at [536, 263] on div "// S'assurer que le container est positionné visual . style . position = 'relat…" at bounding box center [588, 449] width 587 height 686
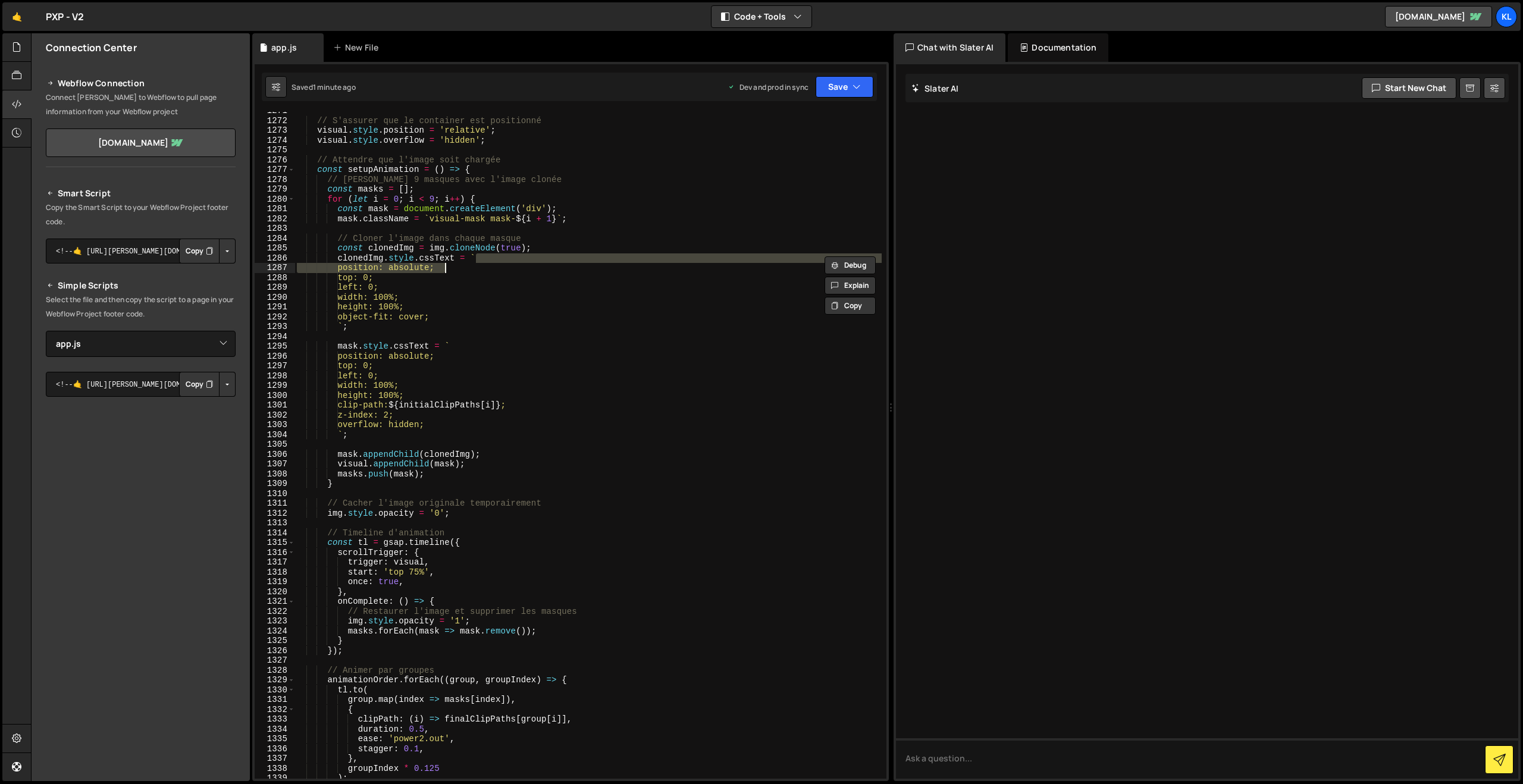
type textarea "}"
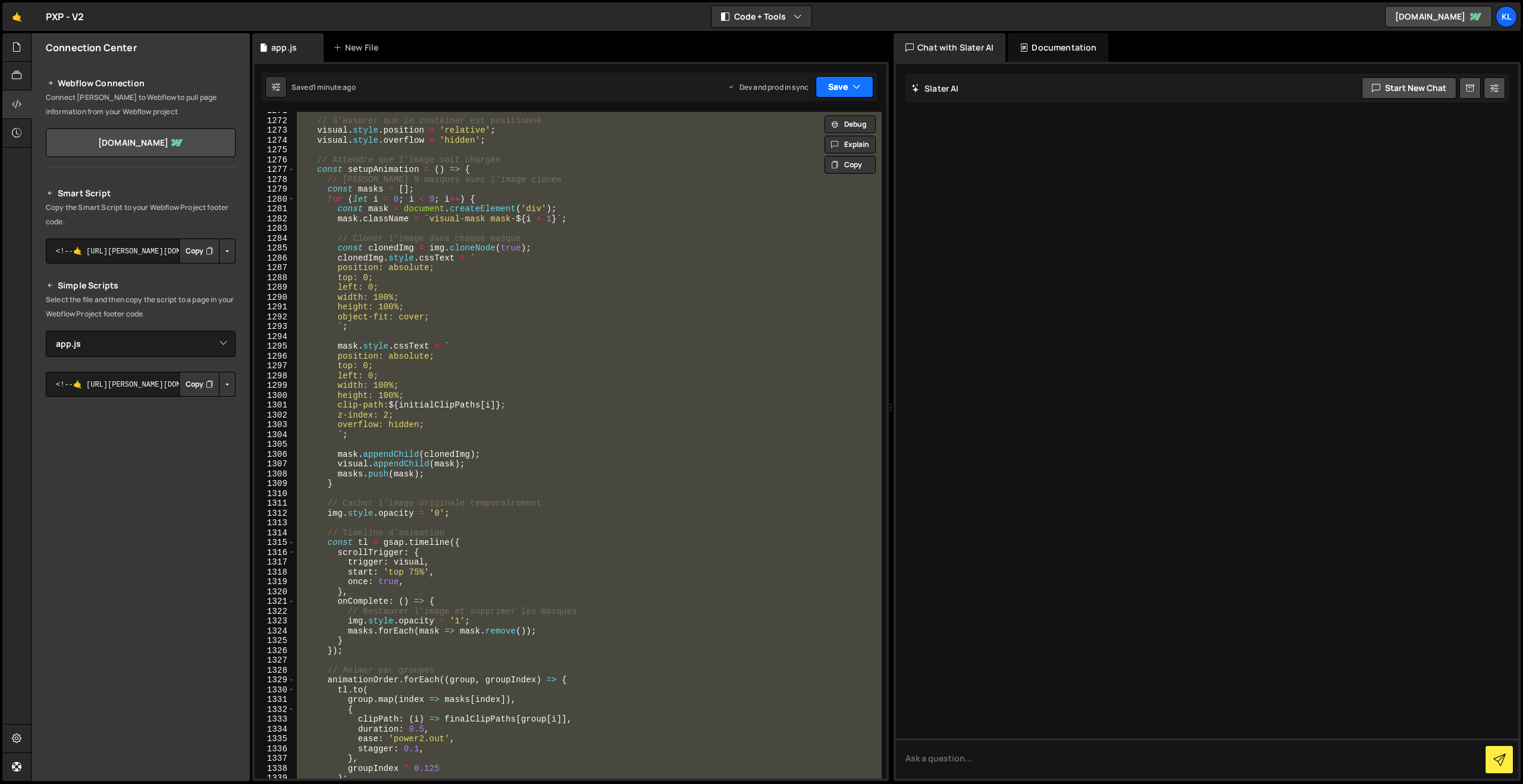
paste textarea
click at [853, 85] on icon "button" at bounding box center [856, 86] width 8 height 12
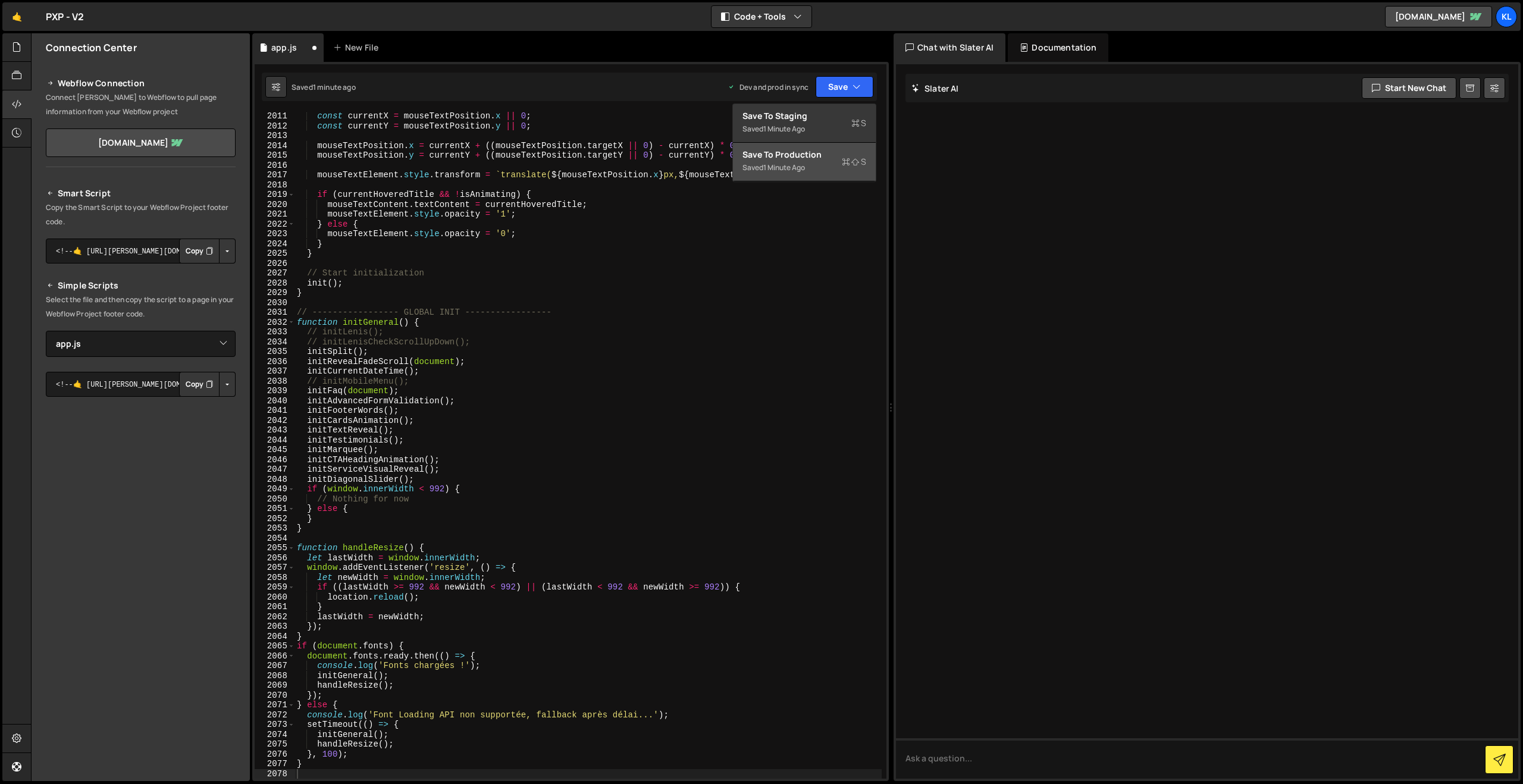
click at [782, 178] on button "Save to Production S Saved 1 minute ago" at bounding box center [804, 162] width 143 height 38
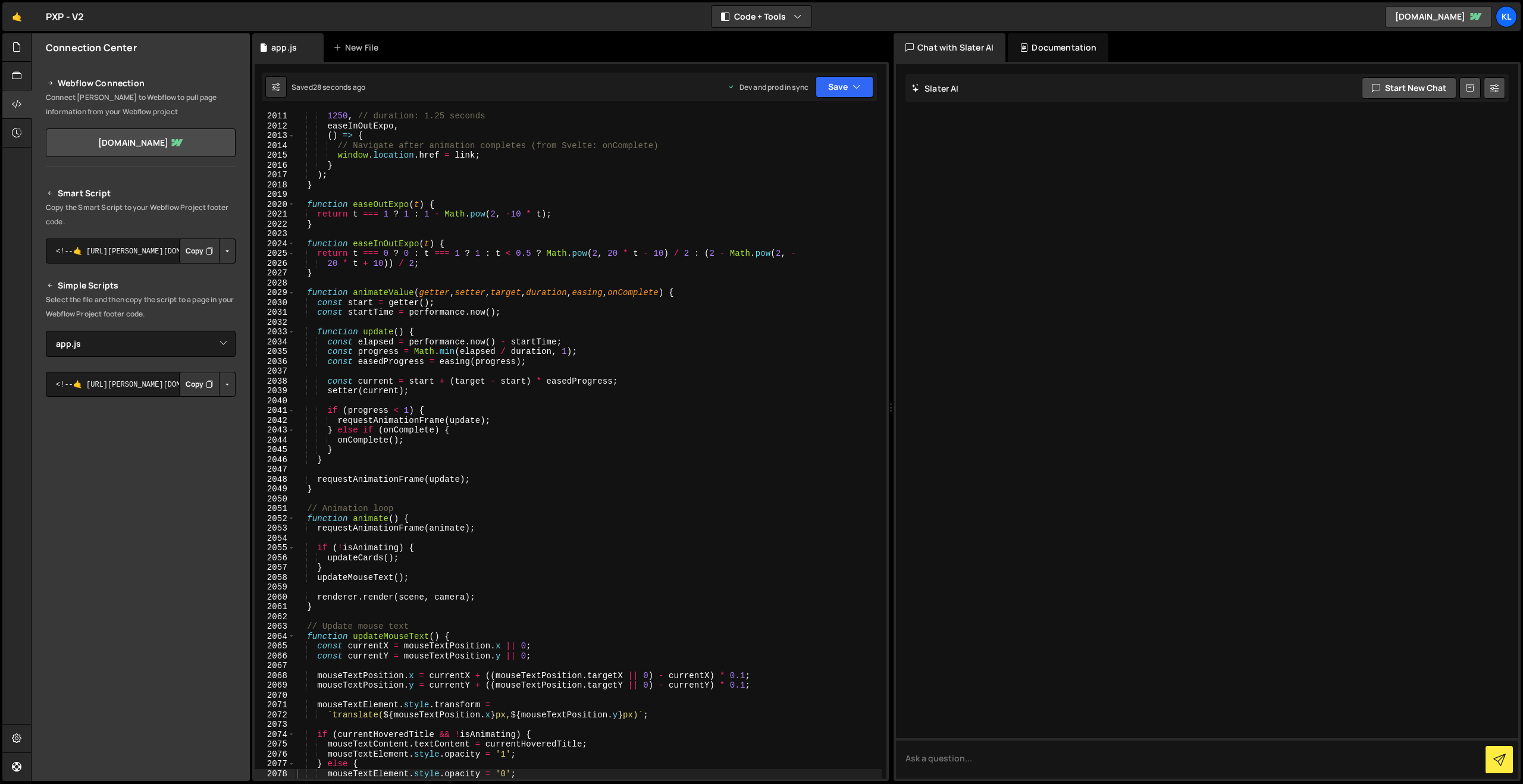
click at [608, 311] on div "1250 , // duration: 1.25 seconds easeInOutExpo , ( ) => { // Navigate after ani…" at bounding box center [588, 454] width 587 height 686
type textarea "}"
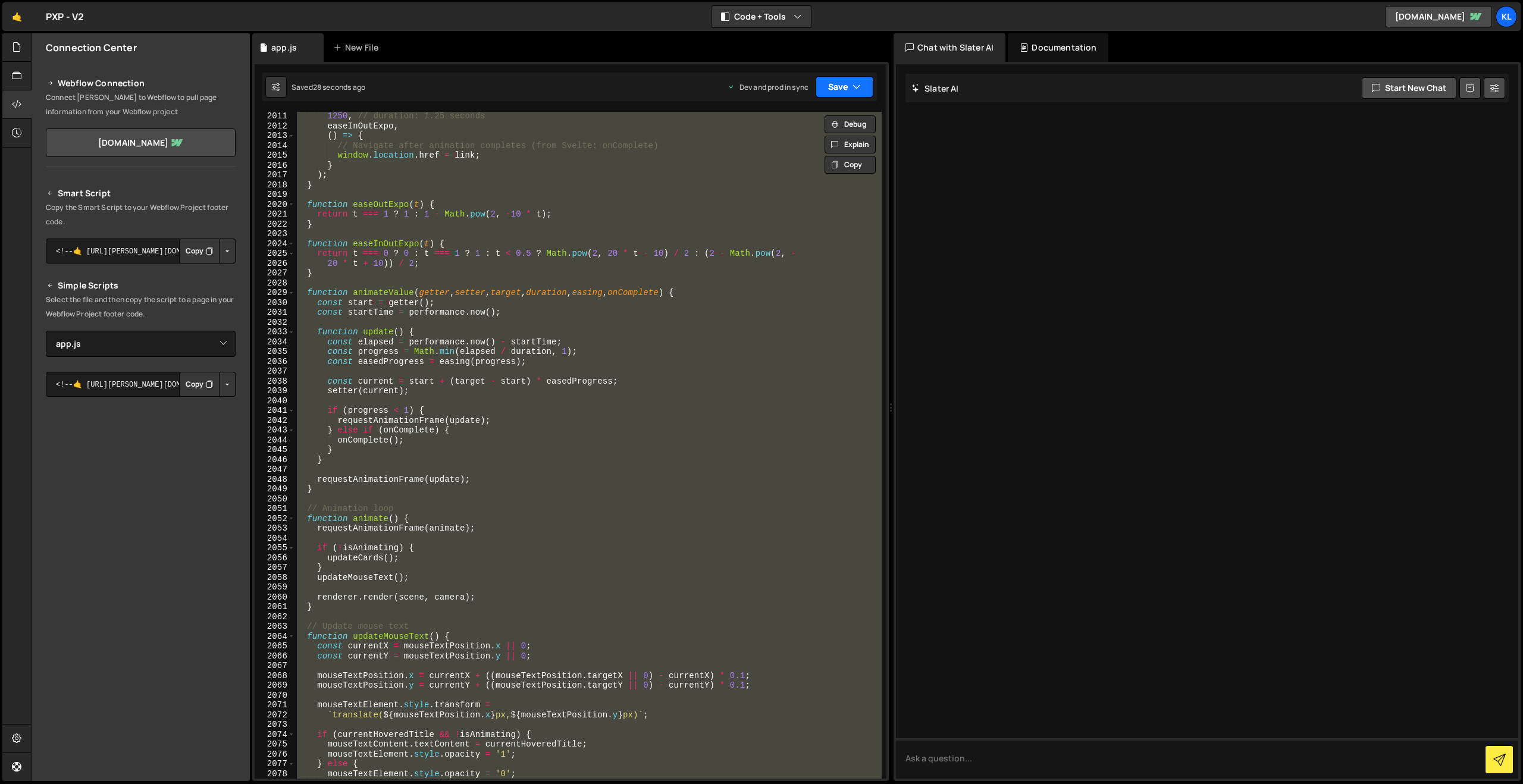
paste textarea
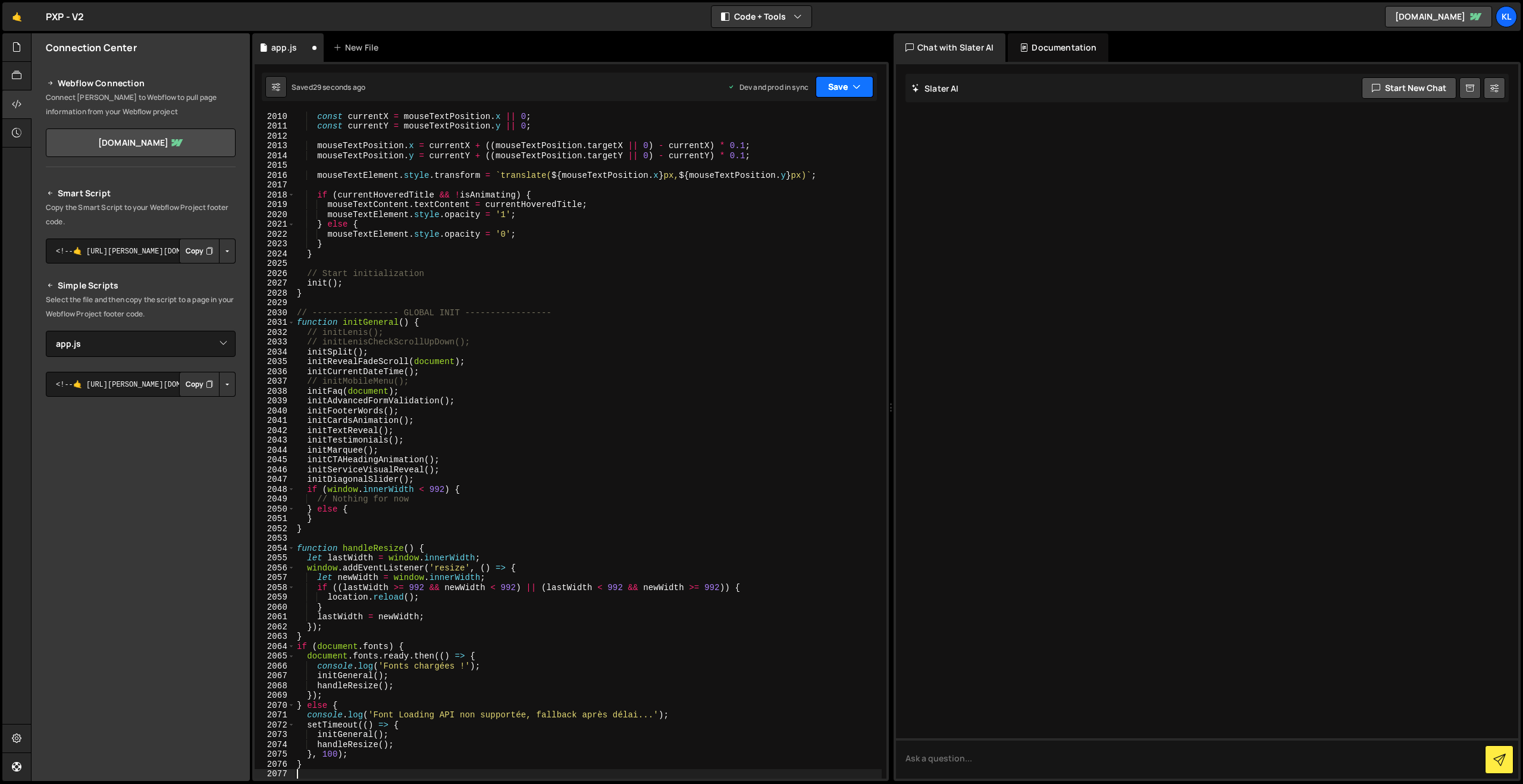
click at [839, 80] on button "Save" at bounding box center [844, 86] width 58 height 21
click at [783, 171] on div "26 seconds ago" at bounding box center [789, 168] width 53 height 10
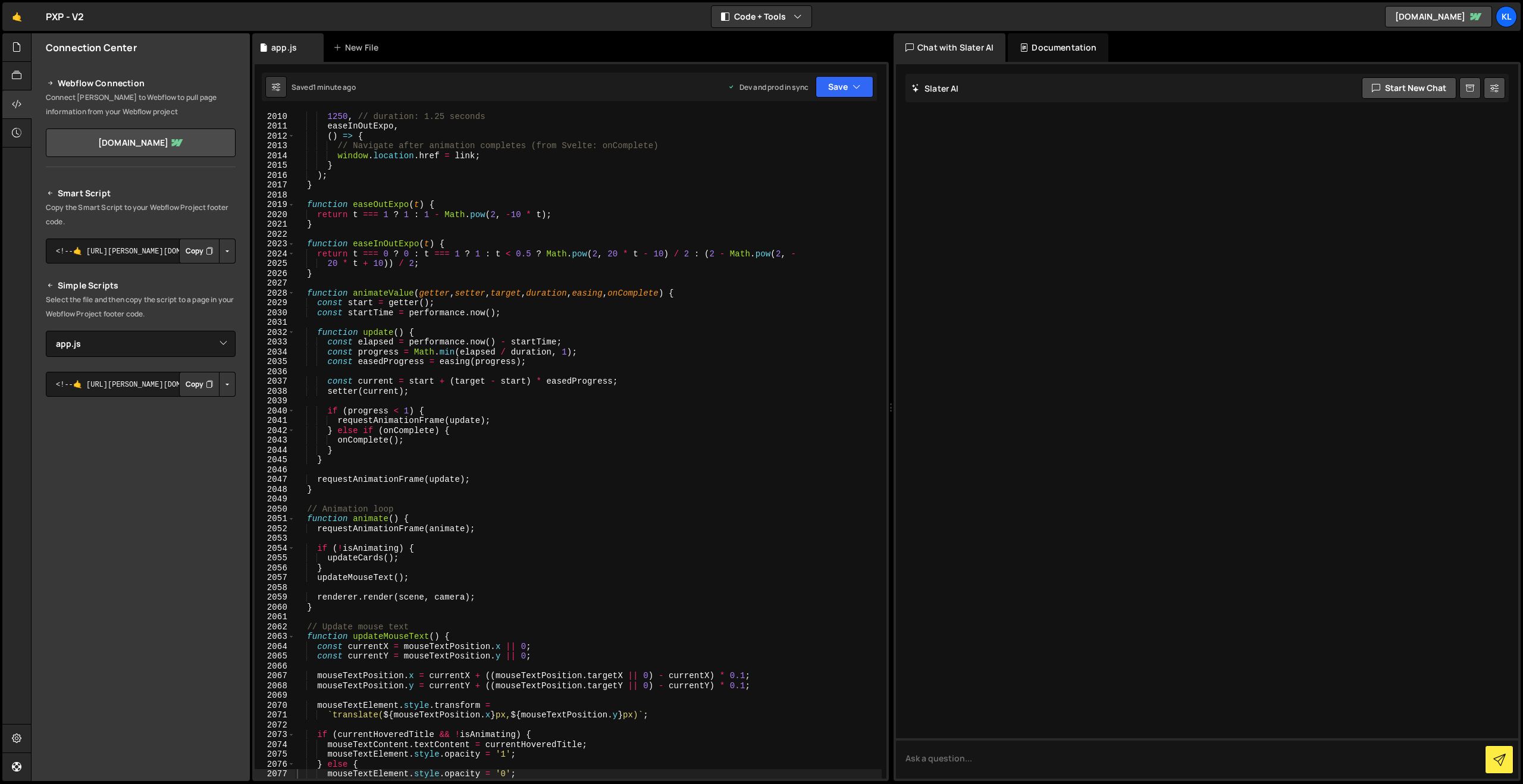
click at [647, 224] on div "1250 , // duration: 1.25 seconds easeInOutExpo , ( ) => { // Navigate after ani…" at bounding box center [588, 454] width 587 height 686
type textarea "}"
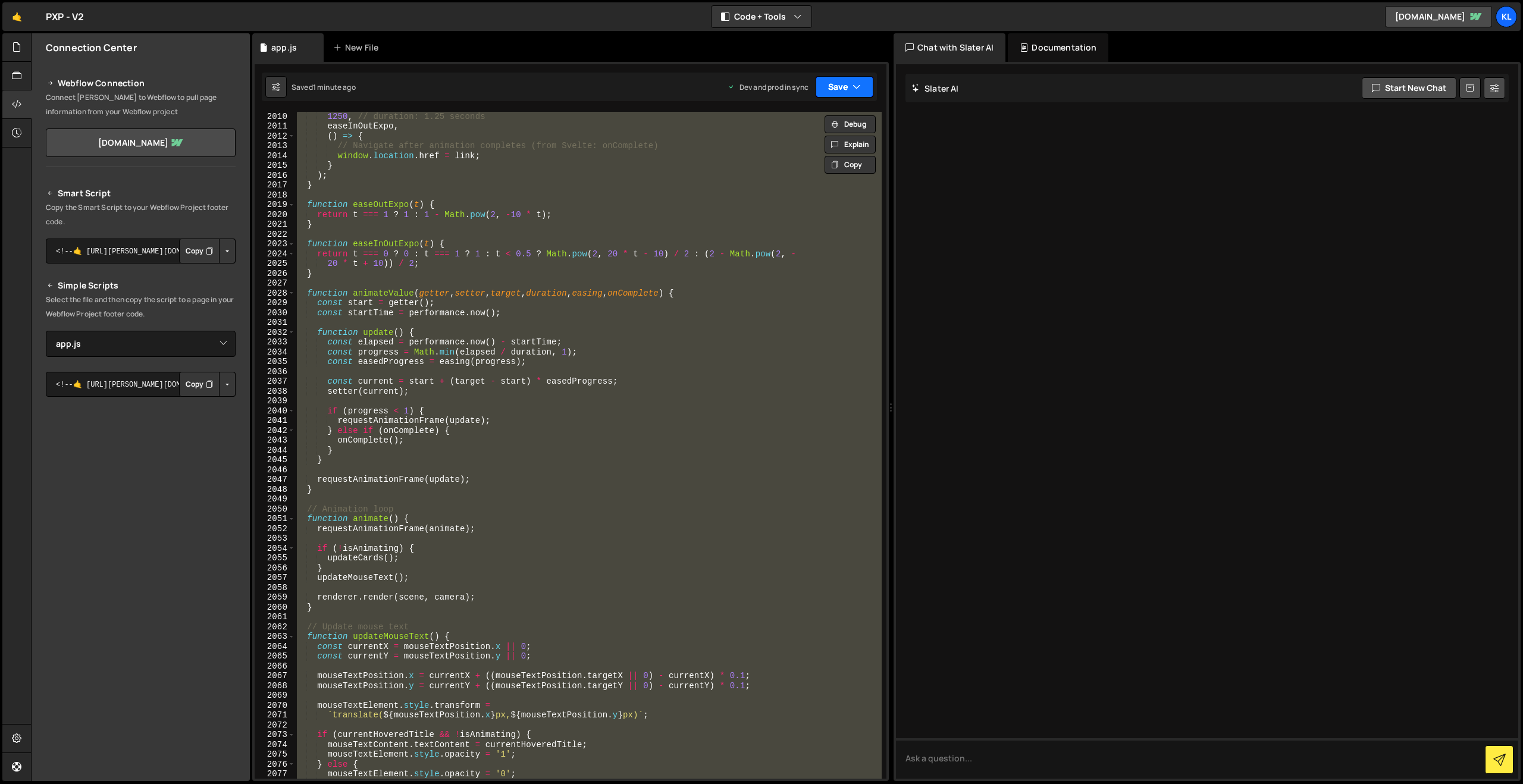
paste textarea
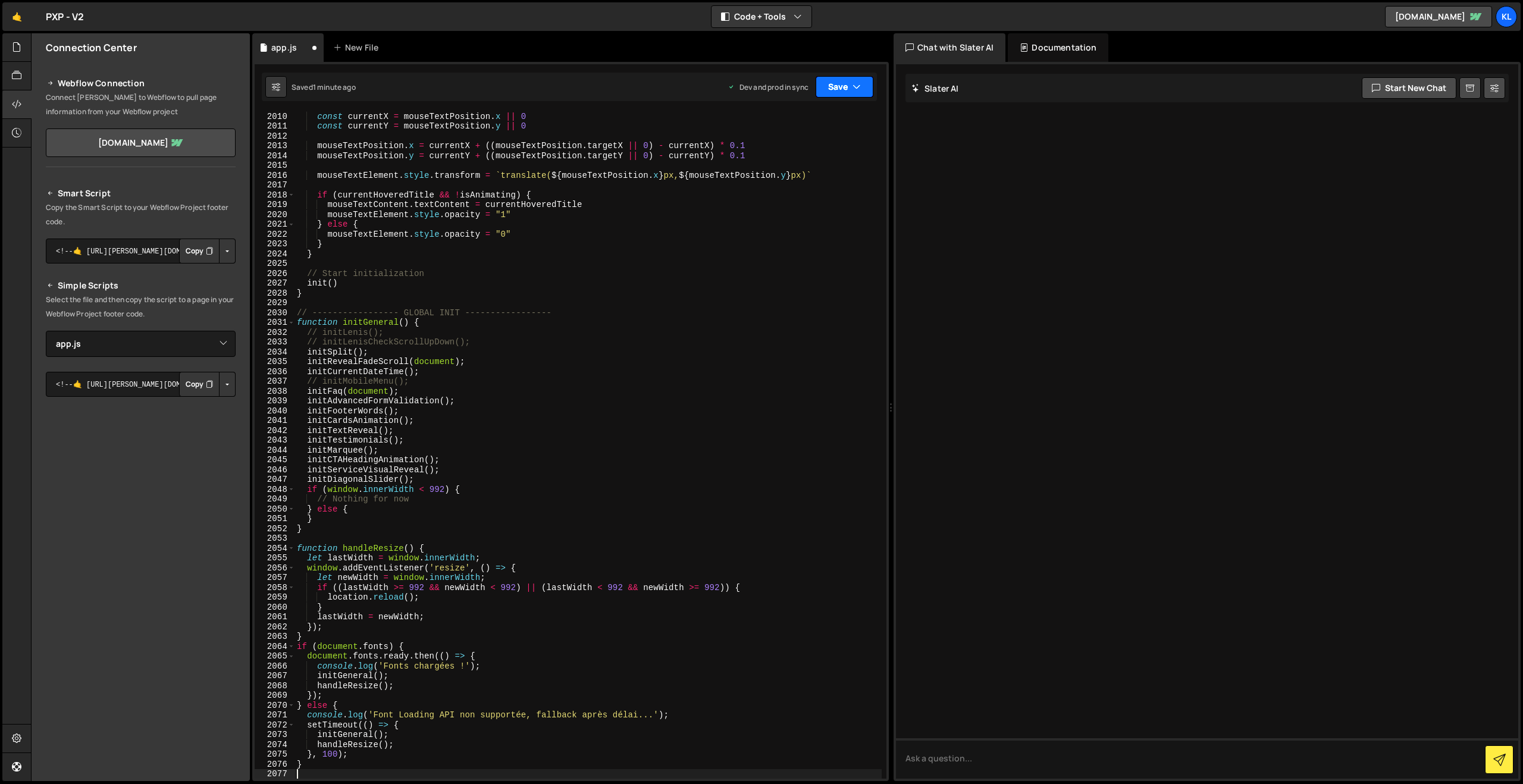
click at [845, 86] on button "Save" at bounding box center [844, 86] width 58 height 21
drag, startPoint x: 775, startPoint y: 154, endPoint x: 767, endPoint y: 142, distance: 14.4
click at [775, 154] on div "Save to Production S" at bounding box center [804, 155] width 124 height 12
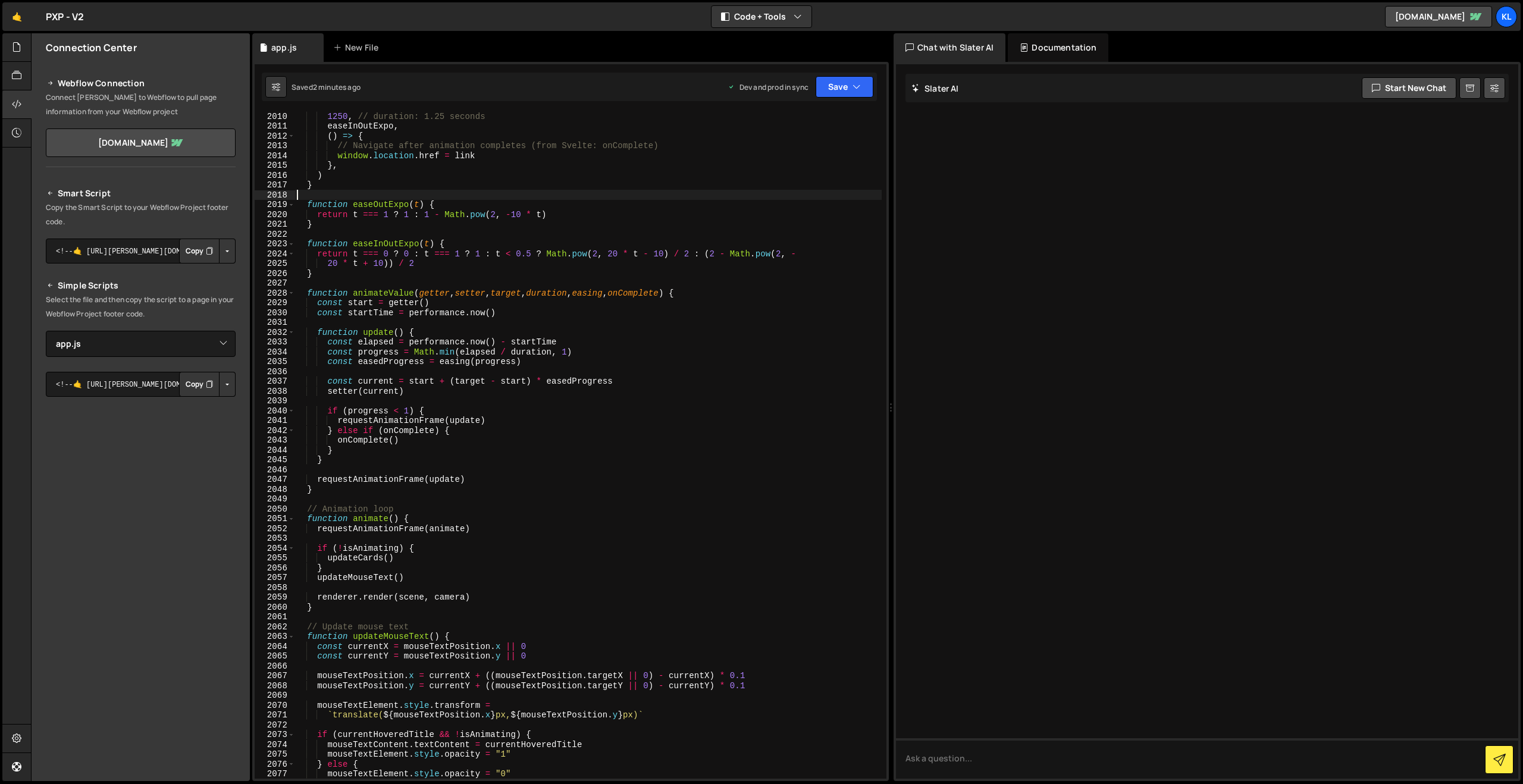
click at [470, 196] on div "1250 , // duration: 1.25 seconds easeInOutExpo , ( ) => { // Navigate after ani…" at bounding box center [588, 454] width 587 height 686
type textarea "}"
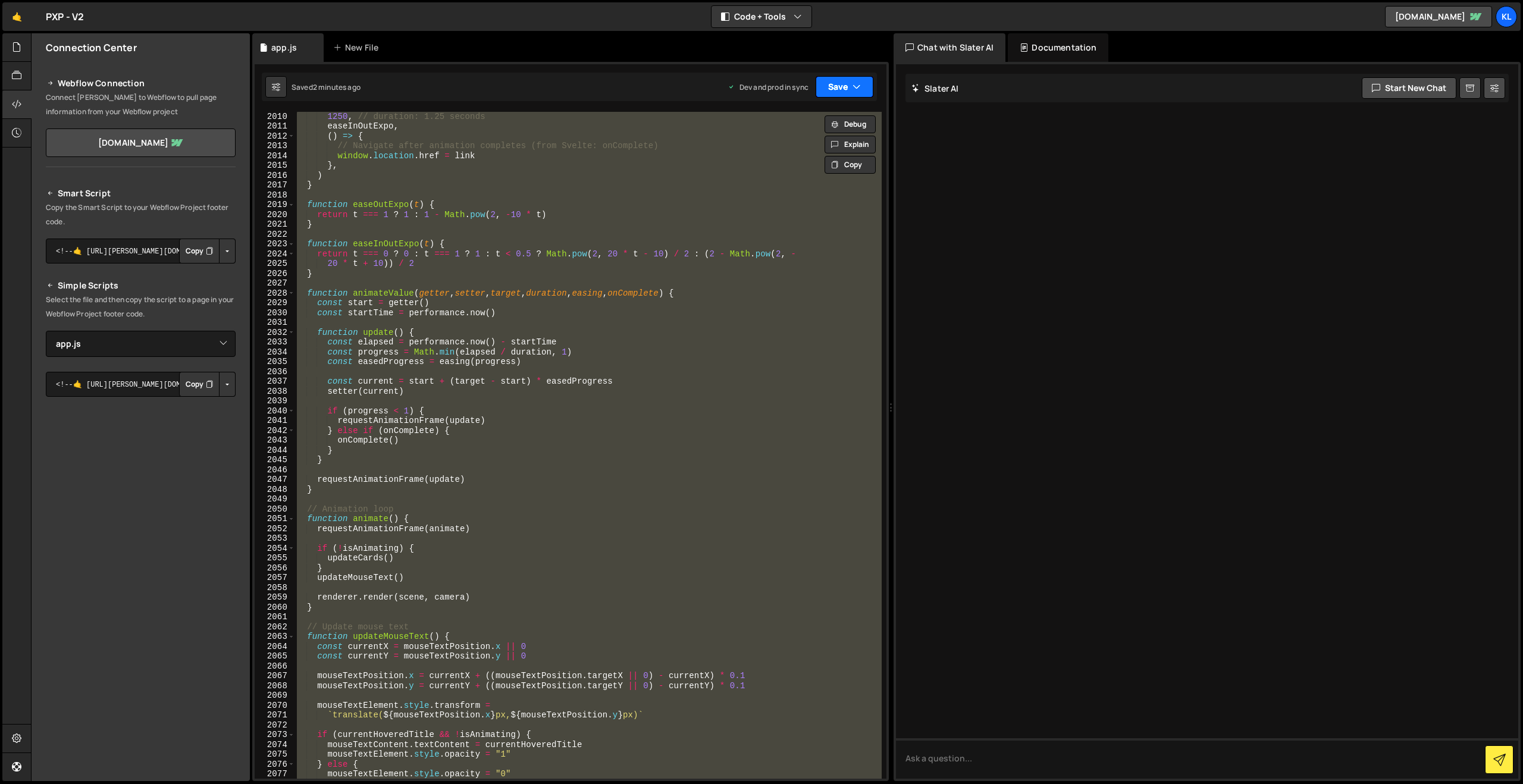
paste textarea
click at [855, 87] on icon "button" at bounding box center [856, 86] width 8 height 12
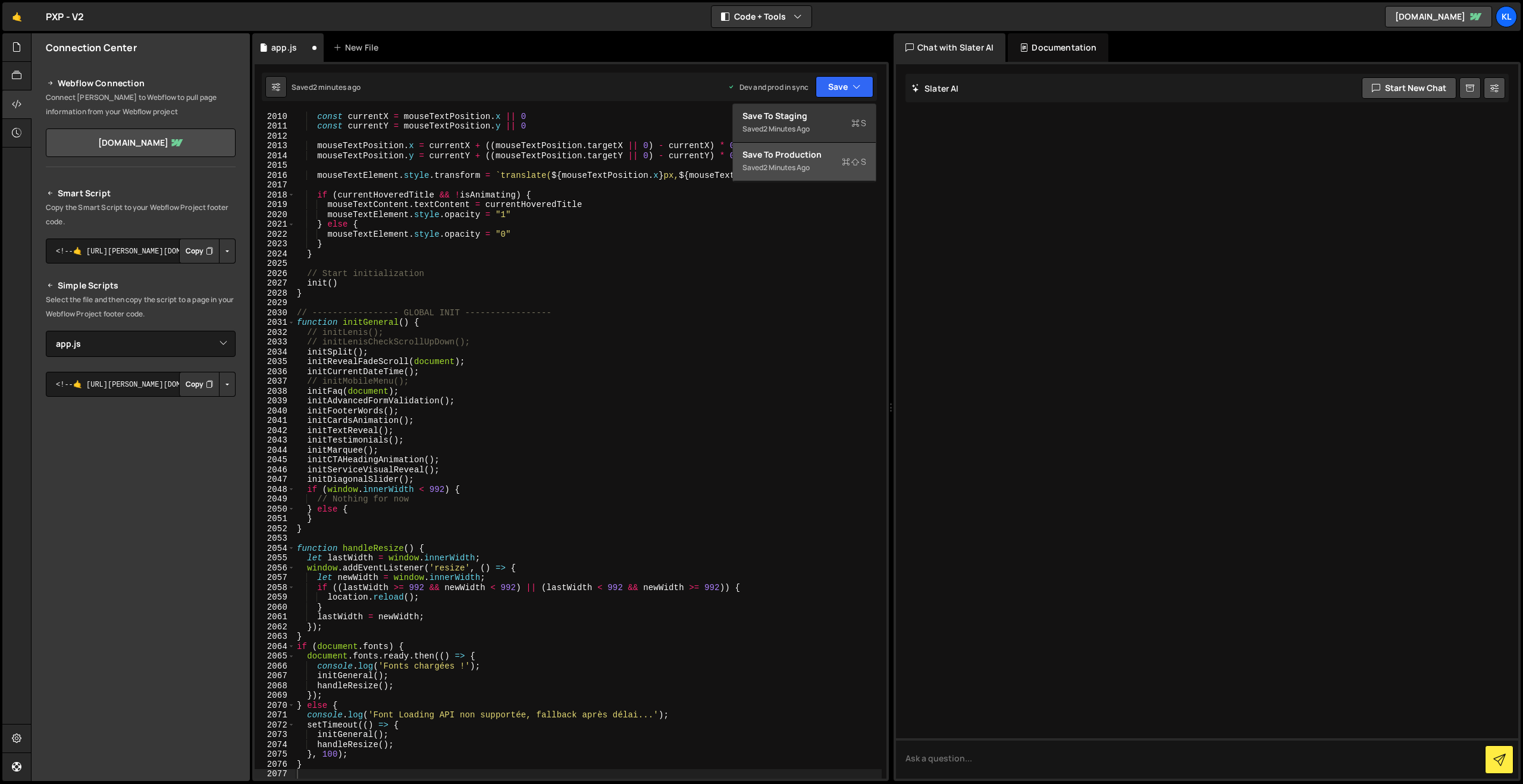
click at [786, 161] on div "Saved 2 minutes ago" at bounding box center [804, 168] width 124 height 14
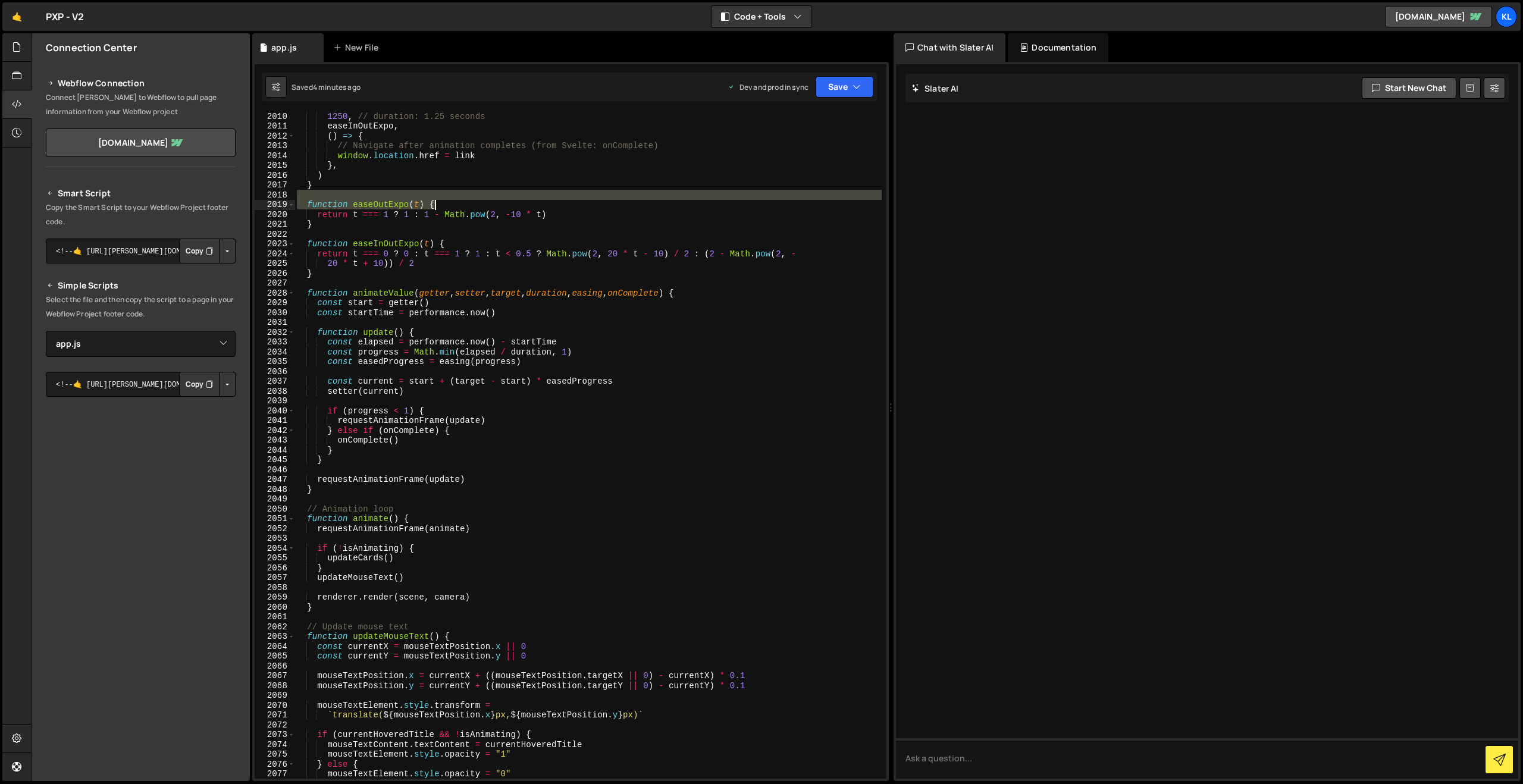
drag, startPoint x: 553, startPoint y: 207, endPoint x: 610, endPoint y: 176, distance: 64.9
click at [552, 207] on div "1250 , // duration: 1.25 seconds easeInOutExpo , ( ) => { // Navigate after ani…" at bounding box center [588, 454] width 587 height 686
type textarea "}"
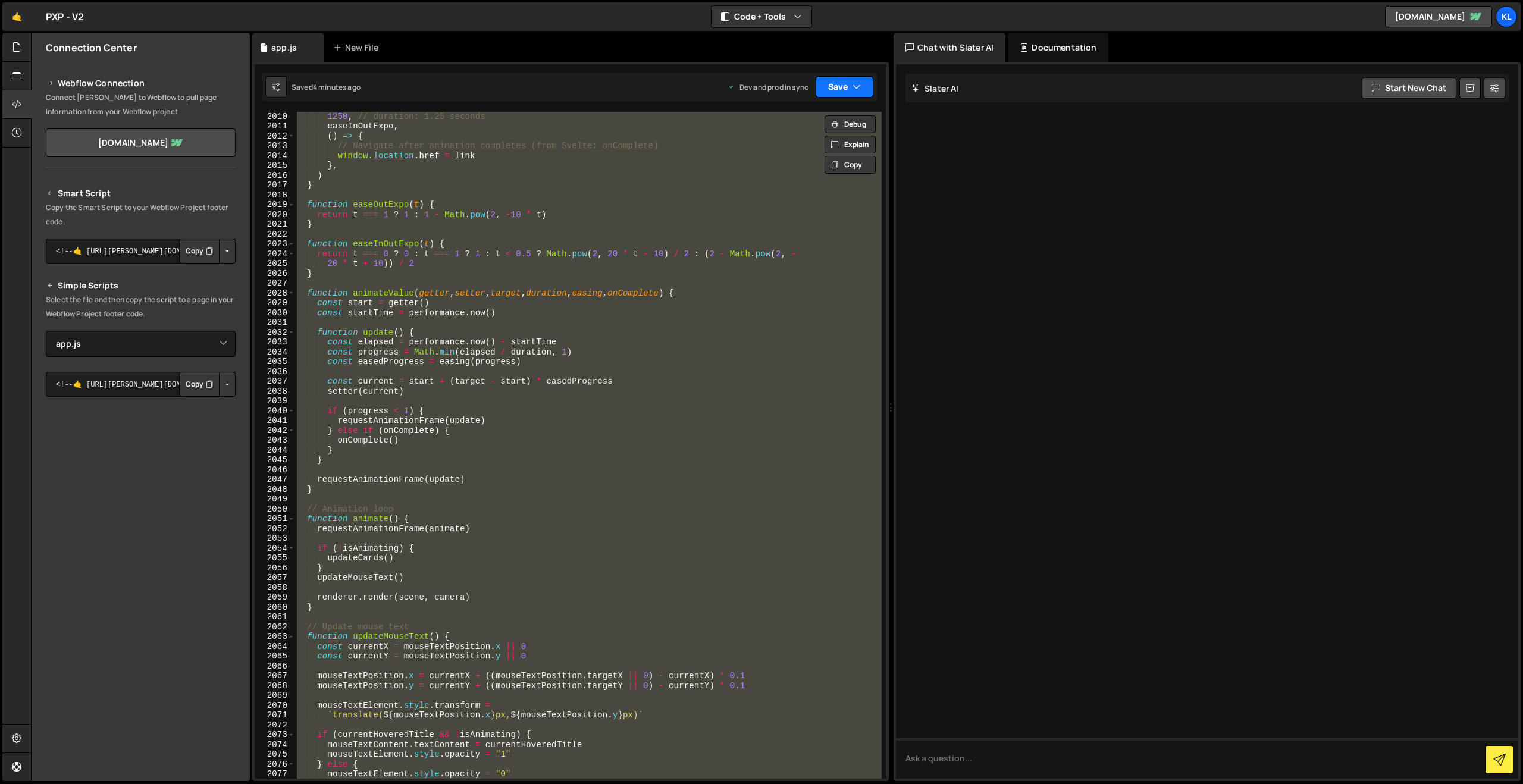
paste textarea
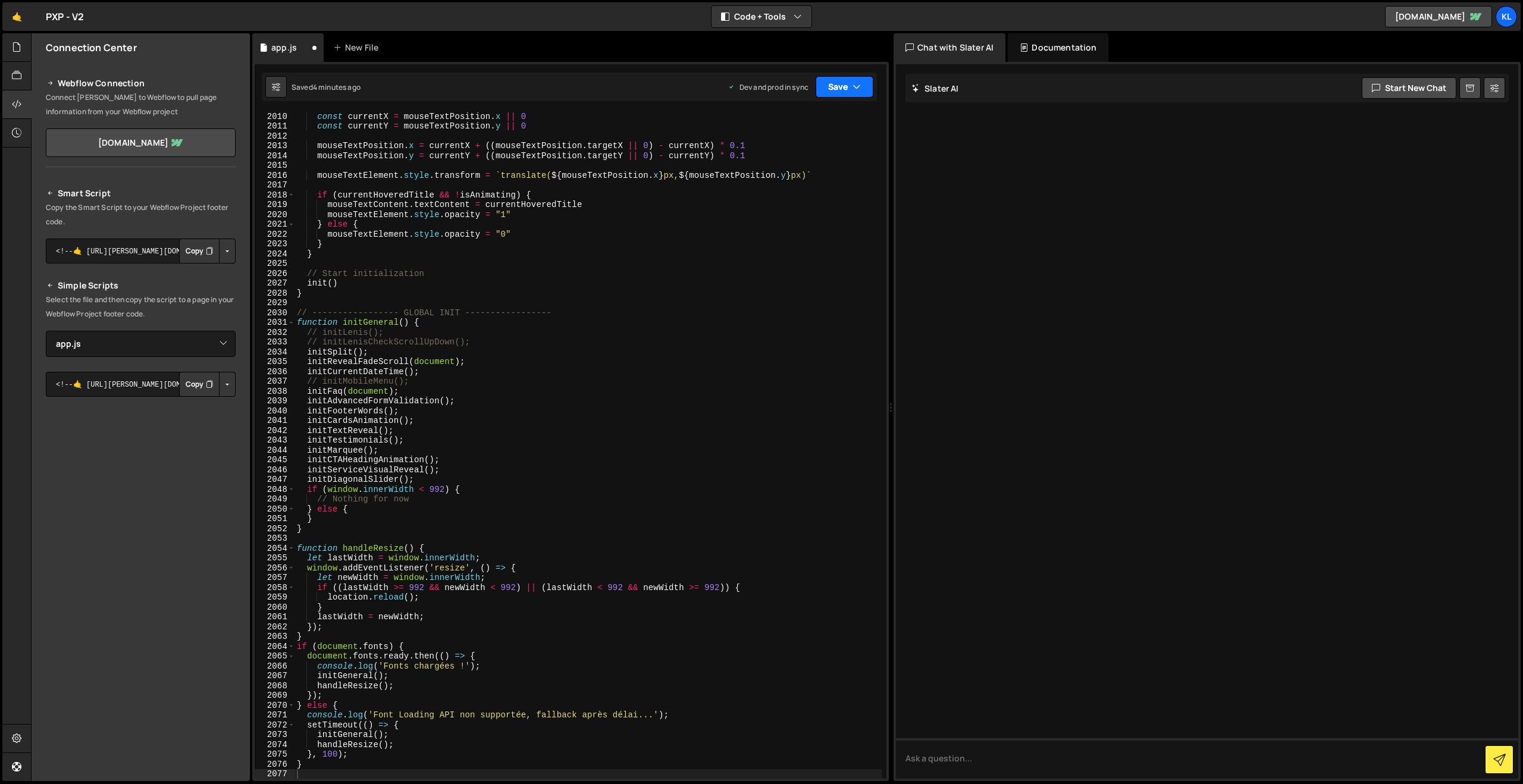
drag, startPoint x: 838, startPoint y: 87, endPoint x: 800, endPoint y: 137, distance: 62.8
click at [838, 87] on button "Save" at bounding box center [844, 86] width 58 height 21
drag, startPoint x: 779, startPoint y: 154, endPoint x: 561, endPoint y: 59, distance: 237.8
click at [778, 154] on div "Save to Production S" at bounding box center [804, 155] width 124 height 12
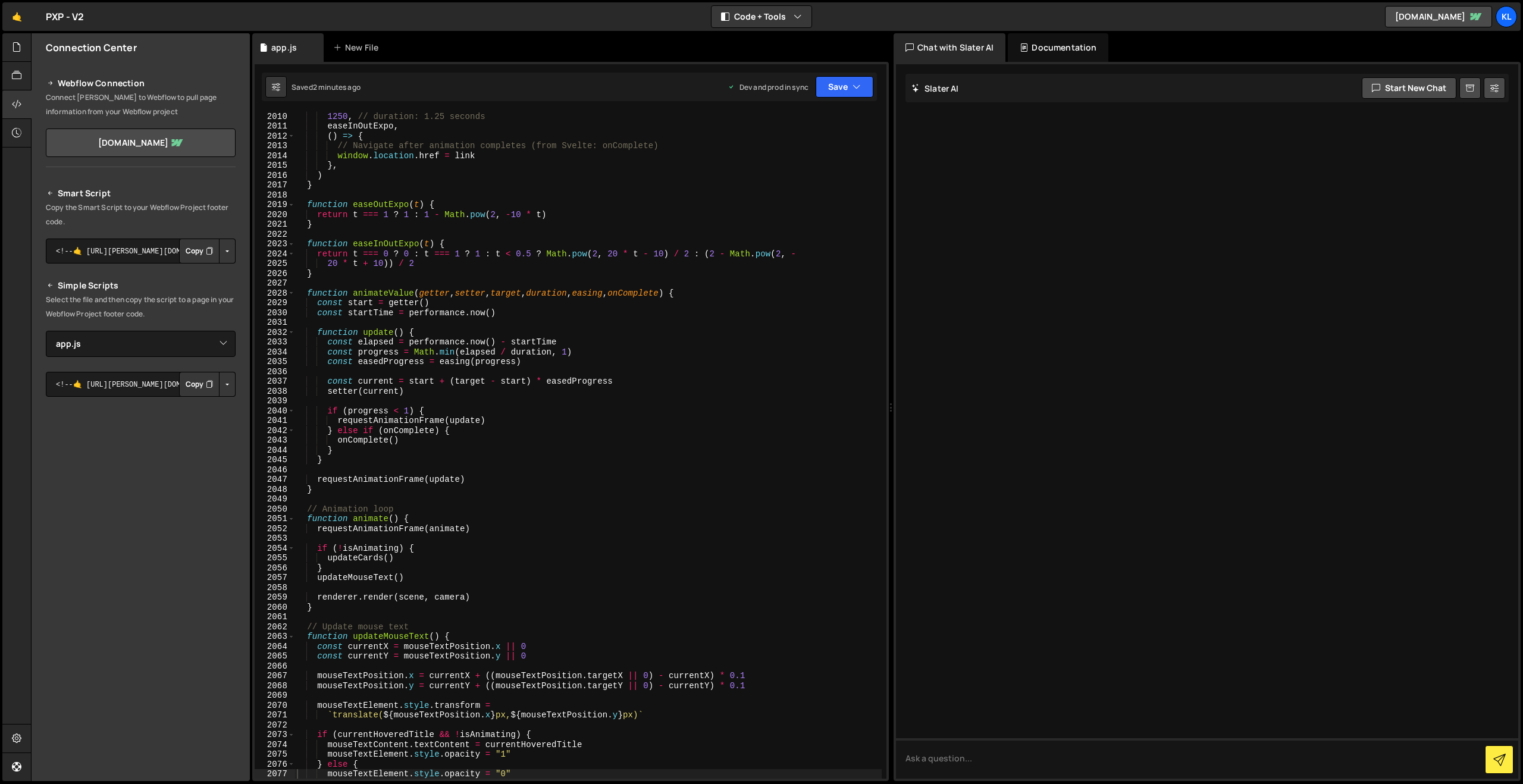
click at [536, 293] on div "1250 , // duration: 1.25 seconds easeInOutExpo , ( ) => { // Navigate after ani…" at bounding box center [588, 454] width 587 height 686
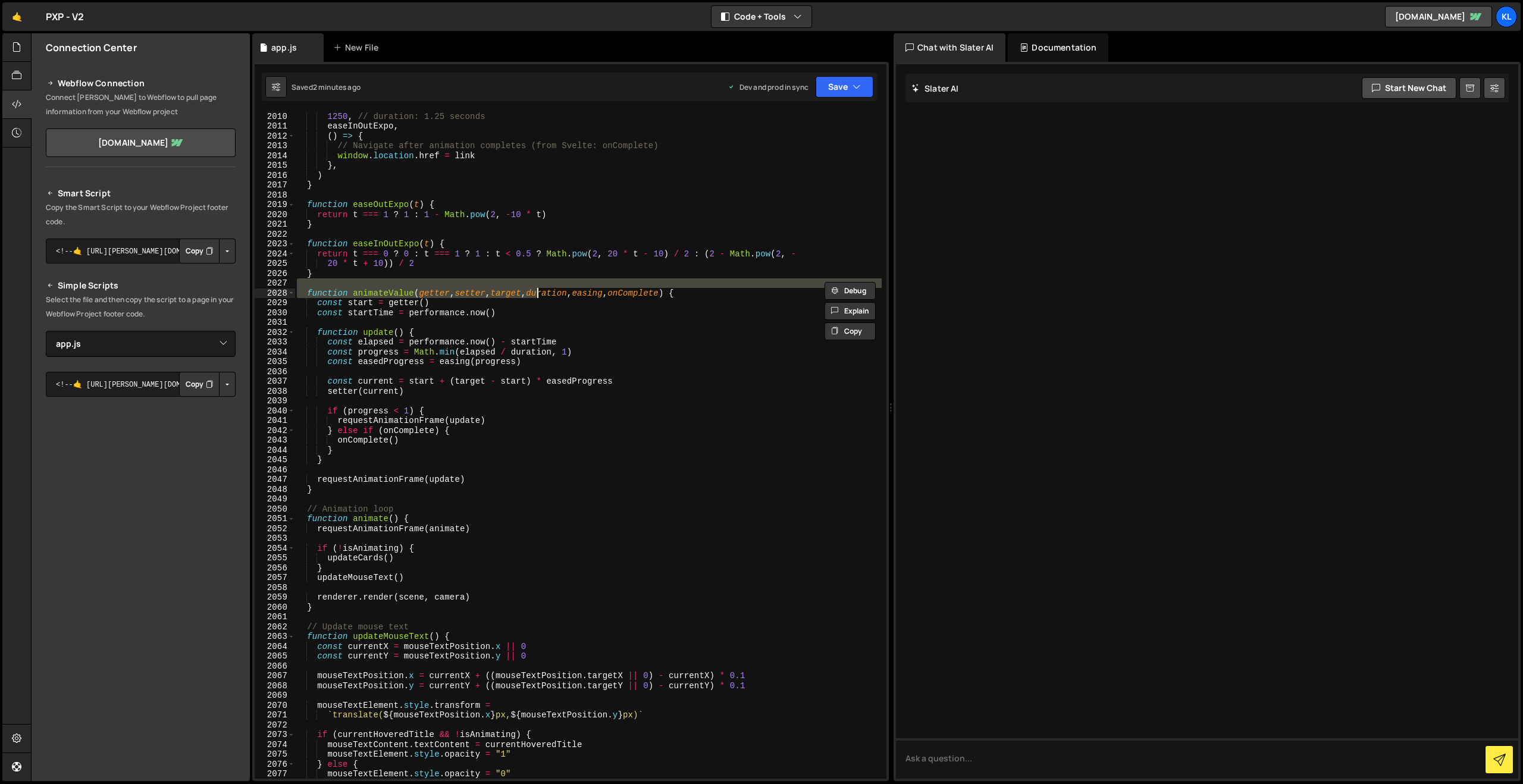
type textarea "}"
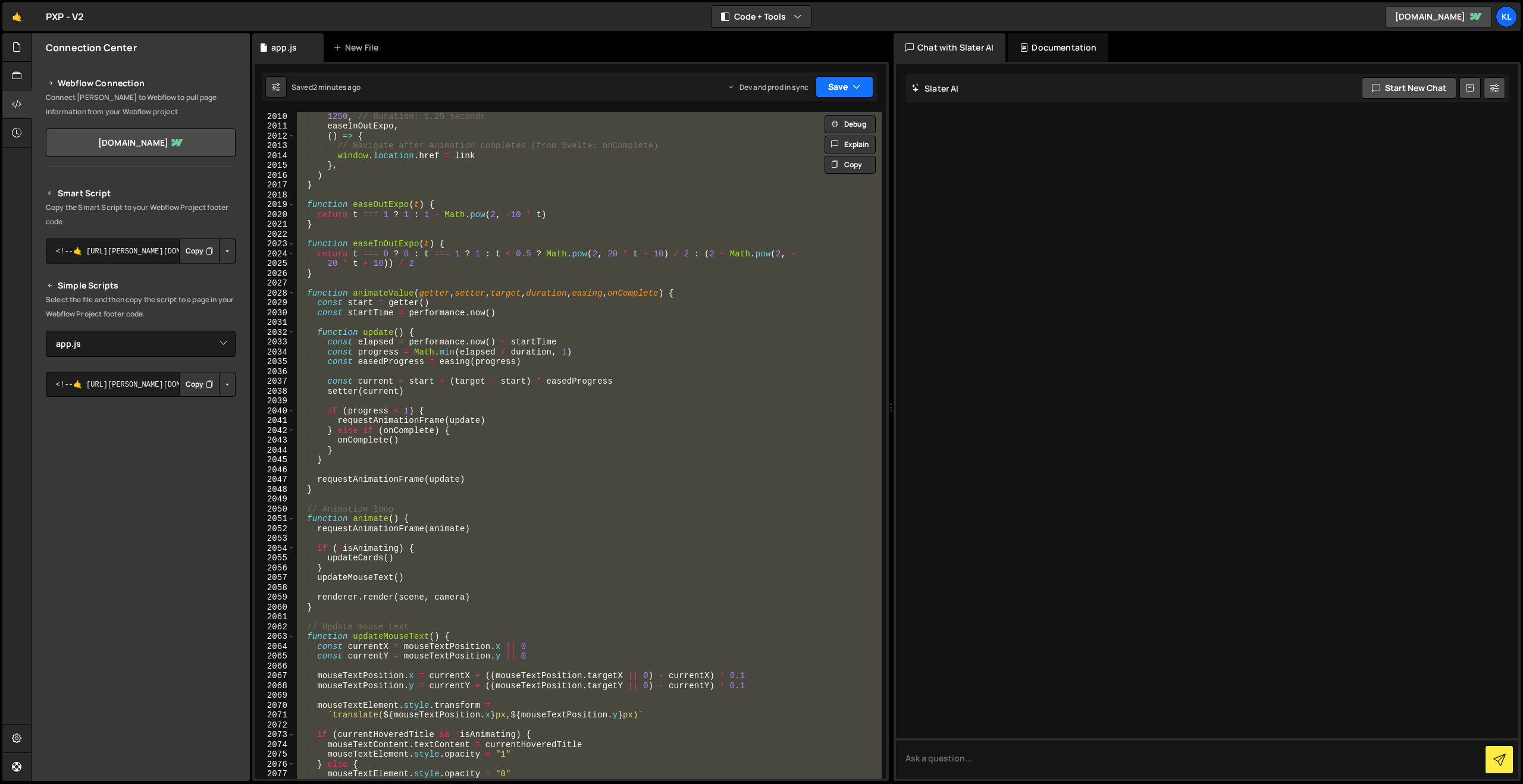
paste textarea
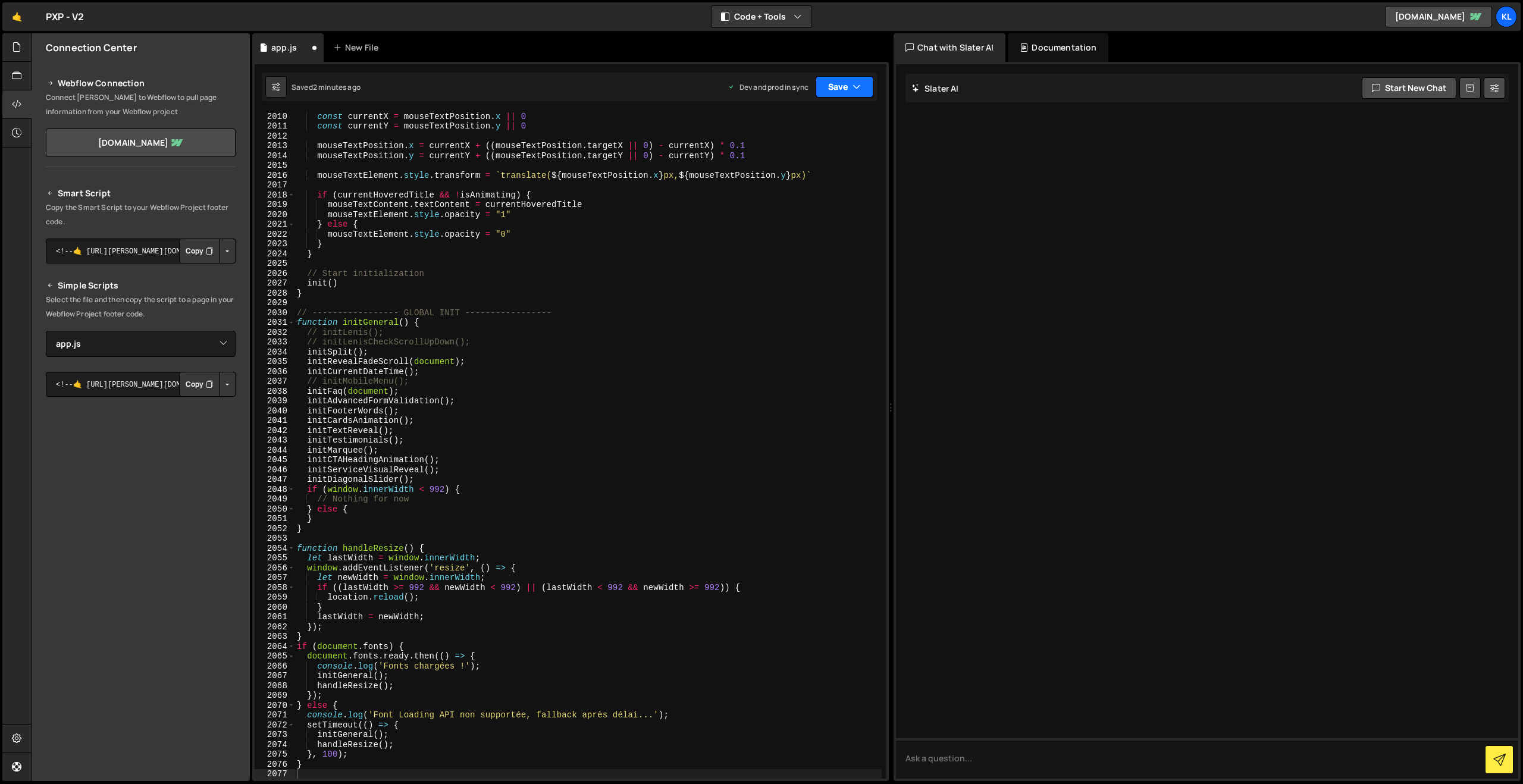
click at [828, 86] on button "Save" at bounding box center [844, 86] width 58 height 21
click at [789, 151] on div "Save to Production S" at bounding box center [804, 155] width 124 height 12
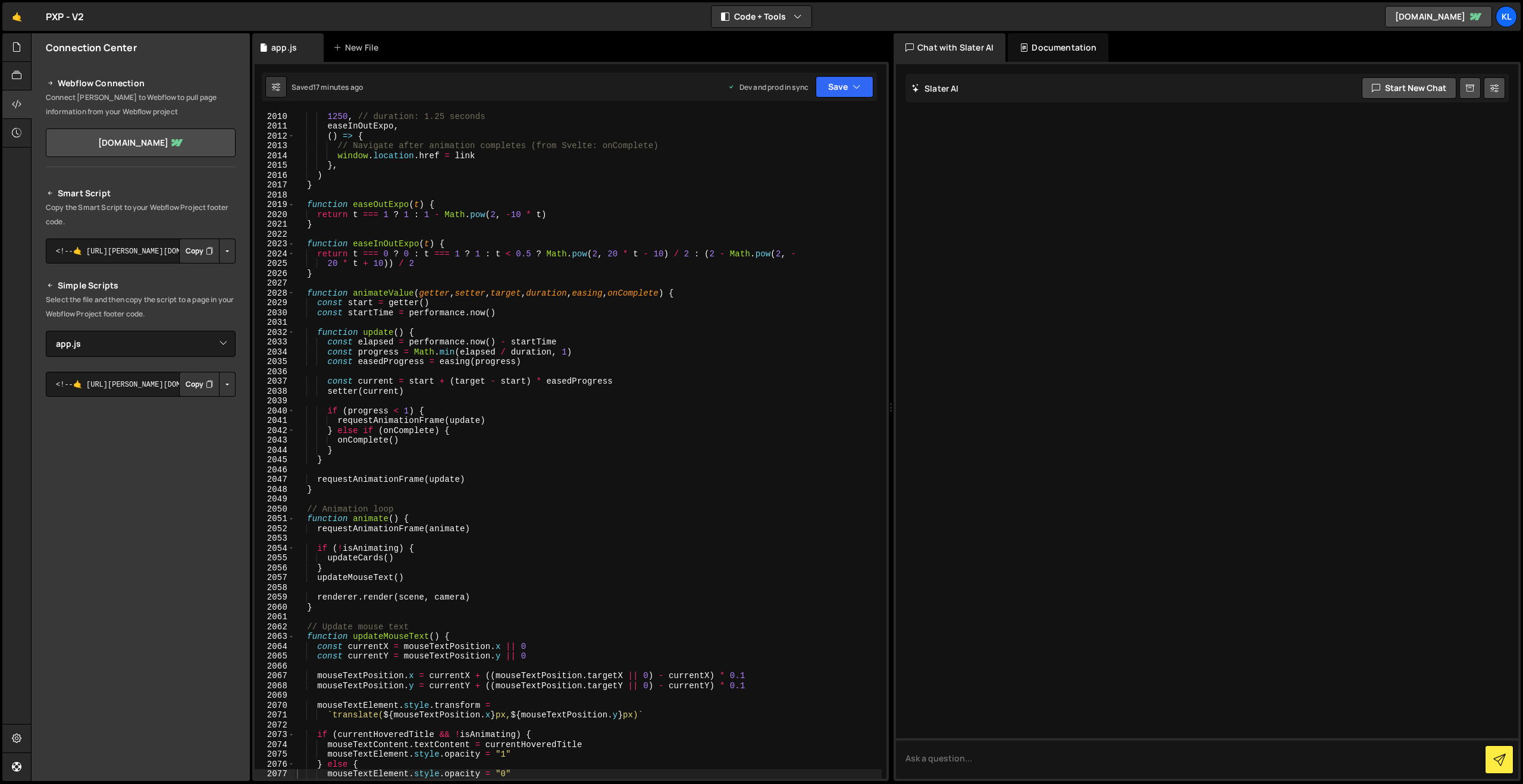
drag, startPoint x: 741, startPoint y: 220, endPoint x: 764, endPoint y: 192, distance: 36.2
click at [740, 220] on div "1250 , // duration: 1.25 seconds easeInOutExpo , ( ) => { // Navigate after ani…" at bounding box center [588, 454] width 587 height 686
type textarea "}"
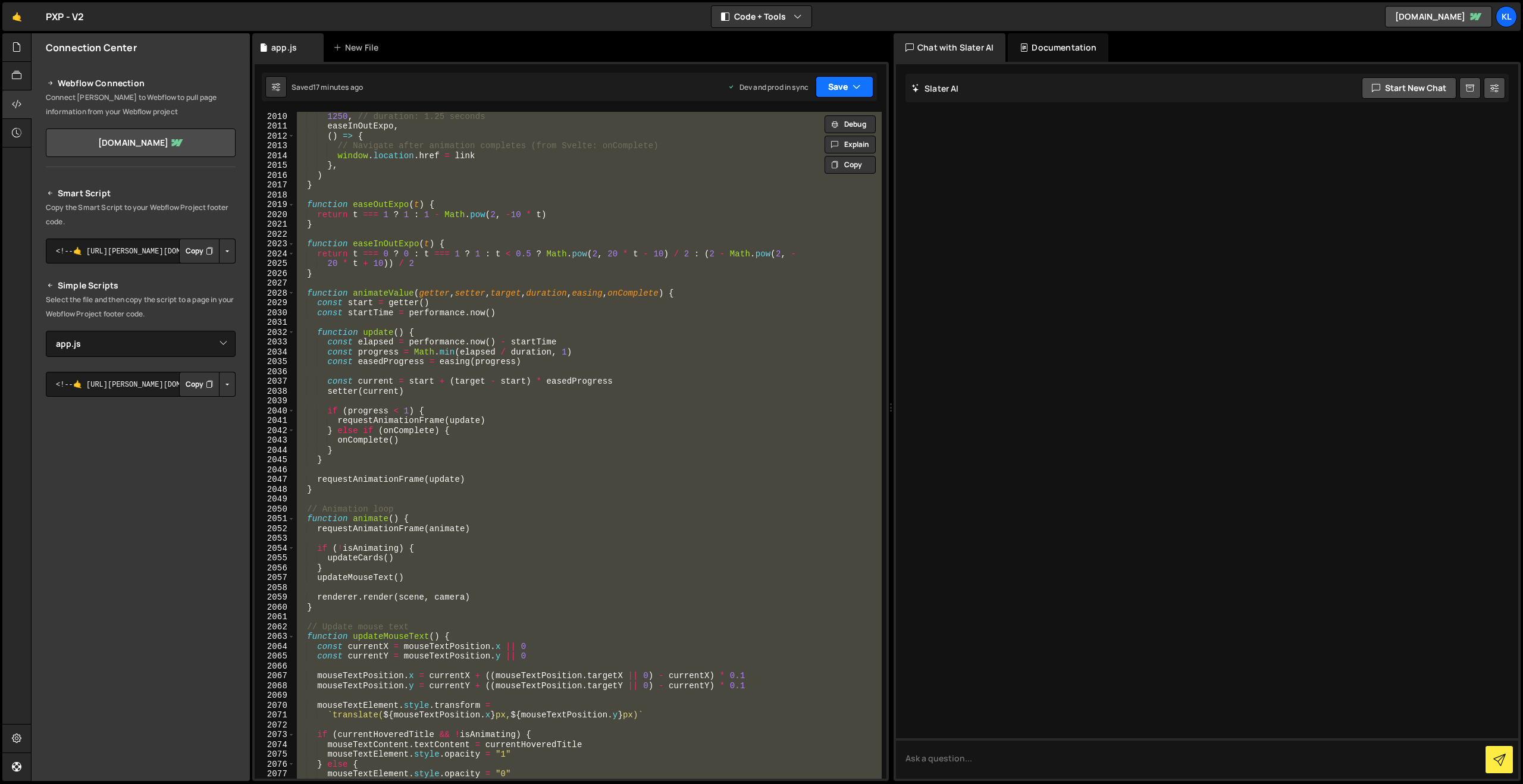
paste textarea
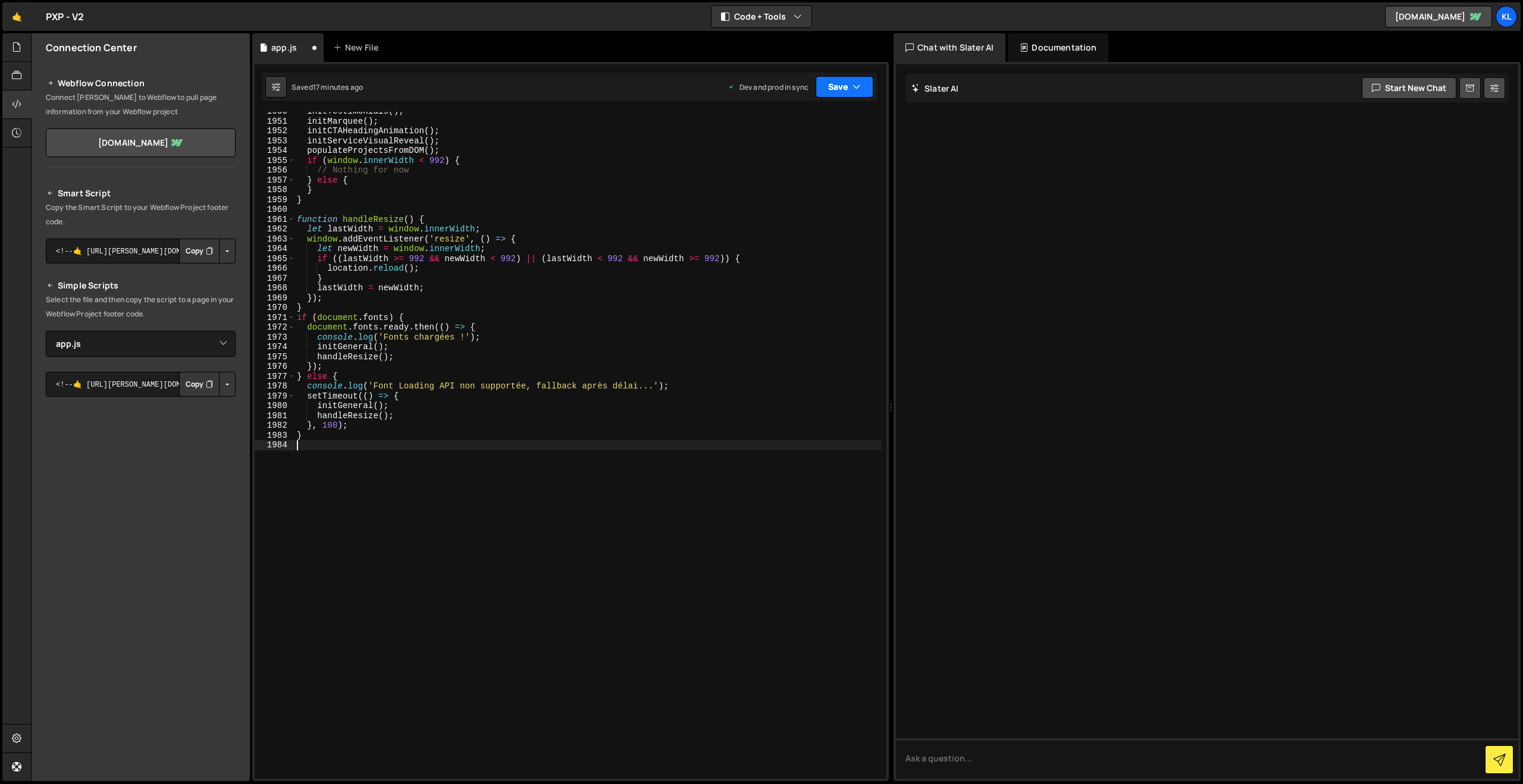
click at [836, 92] on button "Save" at bounding box center [844, 86] width 58 height 21
drag, startPoint x: 786, startPoint y: 164, endPoint x: 762, endPoint y: 143, distance: 31.9
click at [786, 164] on div "17 minutes ago" at bounding box center [788, 168] width 49 height 10
